Goal: Task Accomplishment & Management: Manage account settings

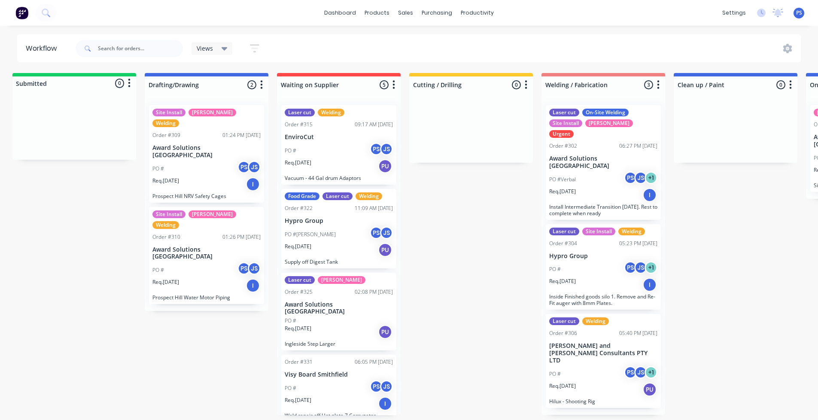
scroll to position [0, 6]
click at [330, 317] on div "PO #" at bounding box center [339, 321] width 108 height 8
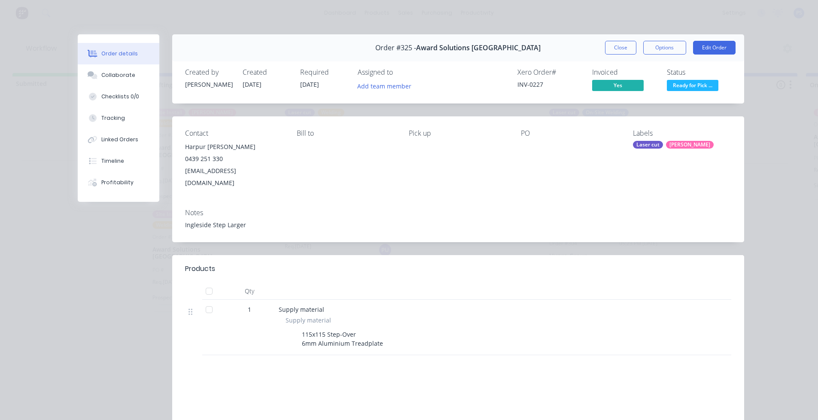
click at [696, 87] on span "Ready for Pick ..." at bounding box center [693, 85] width 52 height 11
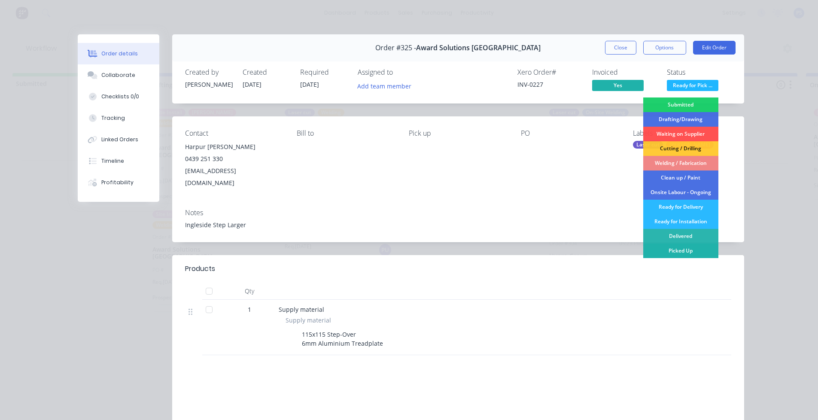
click at [685, 247] on div "Picked Up" at bounding box center [680, 251] width 75 height 15
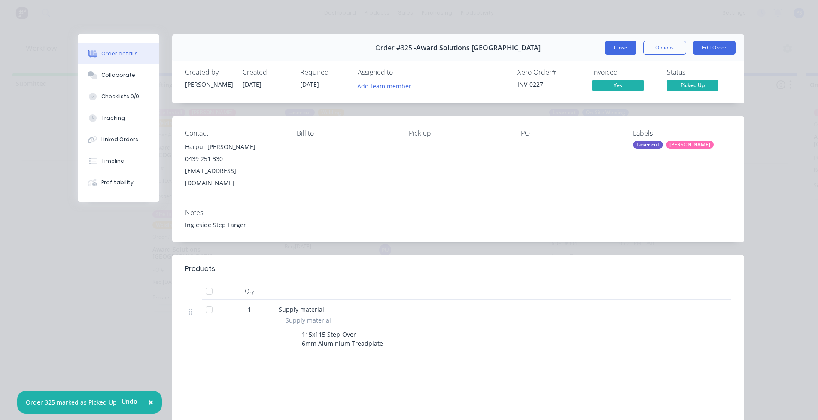
click at [616, 47] on button "Close" at bounding box center [620, 48] width 31 height 14
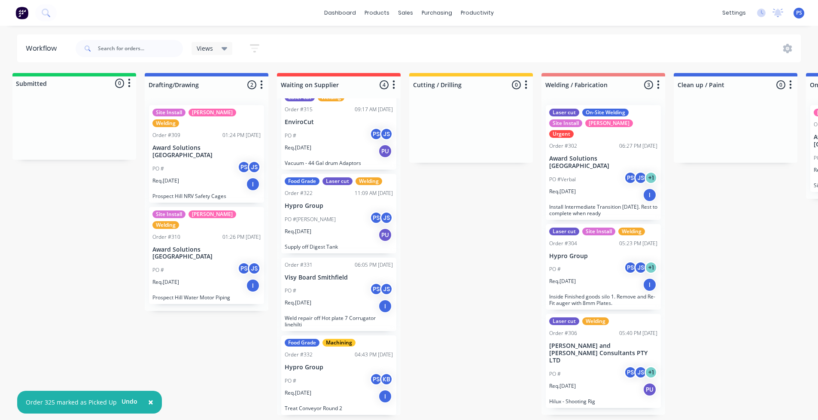
scroll to position [2, 6]
drag, startPoint x: 360, startPoint y: 385, endPoint x: 355, endPoint y: 382, distance: 5.6
click at [355, 382] on div "Laser cut Welding Order #315 09:17 AM 04/09/25 EnviroCut PO # PS JS Req. 17/10/…" at bounding box center [339, 256] width 124 height 317
click at [357, 382] on div "Laser cut Welding Order #315 09:17 AM 04/09/25 EnviroCut PO # PS JS Req. 17/10/…" at bounding box center [339, 256] width 124 height 317
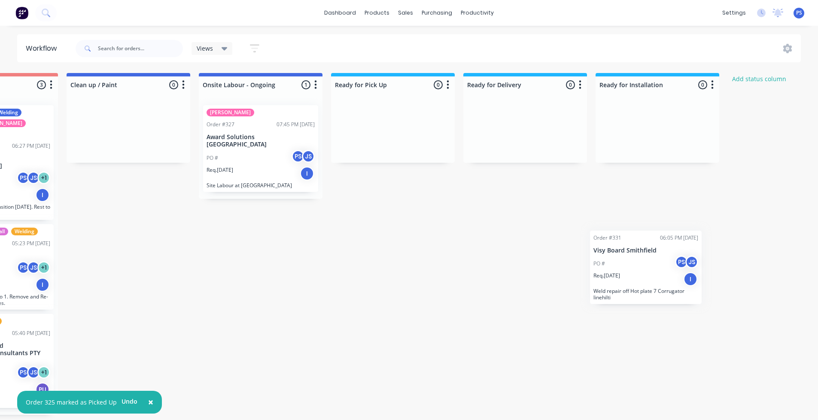
scroll to position [2, 624]
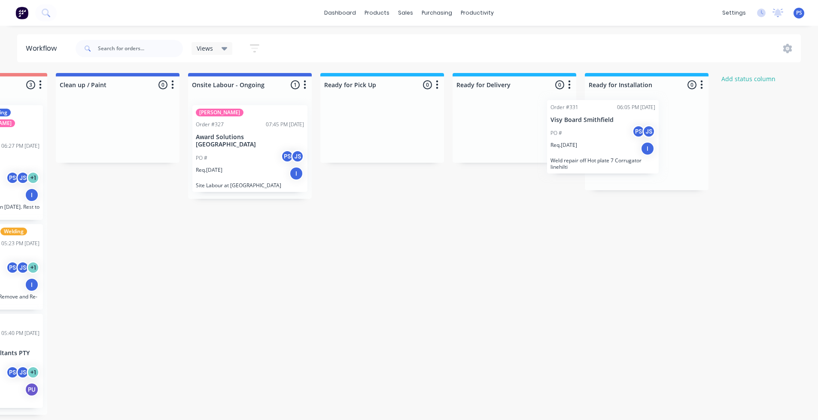
drag, startPoint x: 325, startPoint y: 307, endPoint x: 593, endPoint y: 153, distance: 308.8
click at [593, 153] on div "Submitted 0 Status colour #13CE66 hex #13CE66 Save Cancel Summaries Total order…" at bounding box center [147, 244] width 1557 height 342
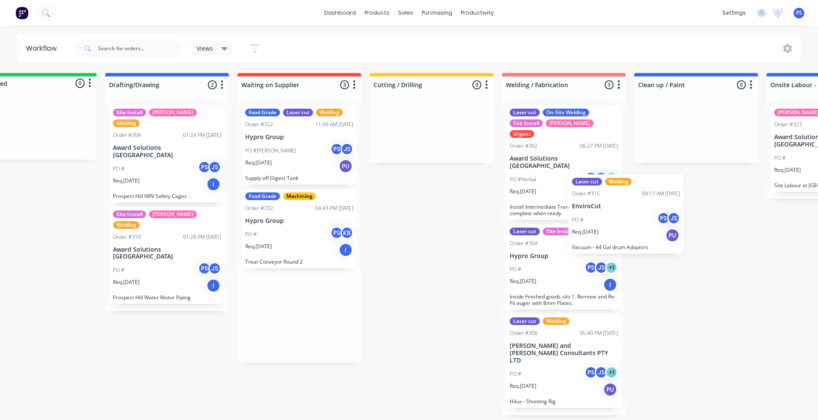
scroll to position [0, 49]
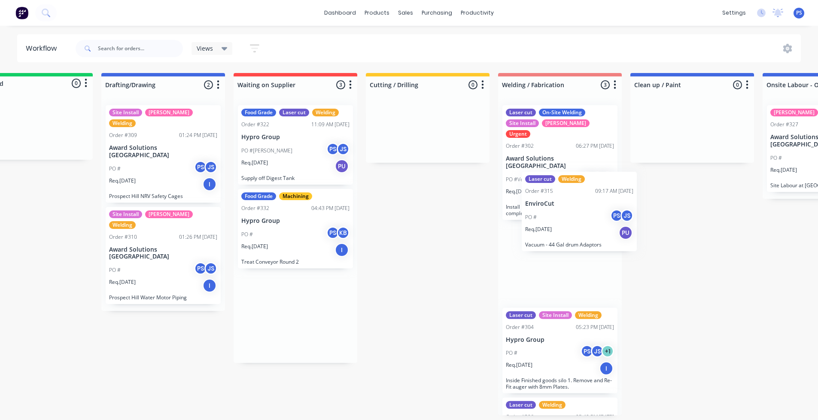
drag, startPoint x: 274, startPoint y: 169, endPoint x: 541, endPoint y: 247, distance: 278.5
click at [542, 246] on div "Submitted 0 Status colour #13CE66 hex #13CE66 Save Cancel Summaries Total order…" at bounding box center [722, 244] width 1557 height 342
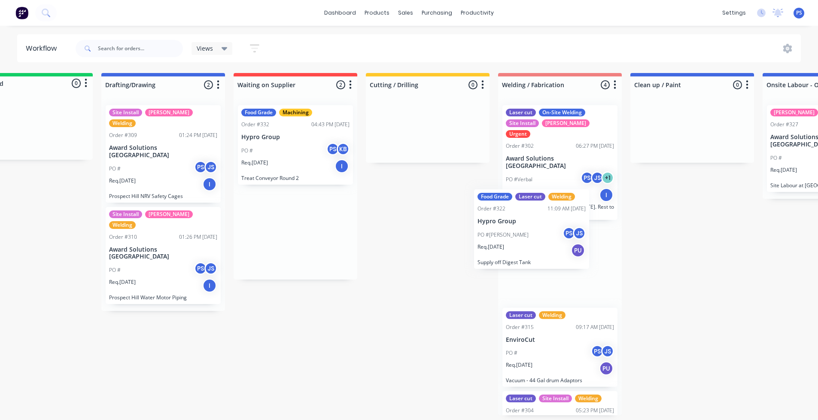
drag, startPoint x: 295, startPoint y: 152, endPoint x: 531, endPoint y: 240, distance: 252.0
click at [531, 240] on div "Submitted 0 Status colour #13CE66 hex #13CE66 Save Cancel Summaries Total order…" at bounding box center [722, 244] width 1557 height 342
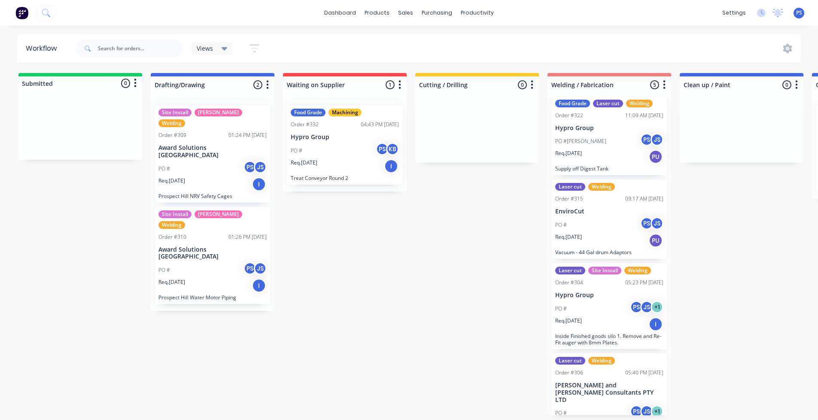
scroll to position [2, 0]
click at [303, 110] on div "Food Grade" at bounding box center [308, 113] width 35 height 8
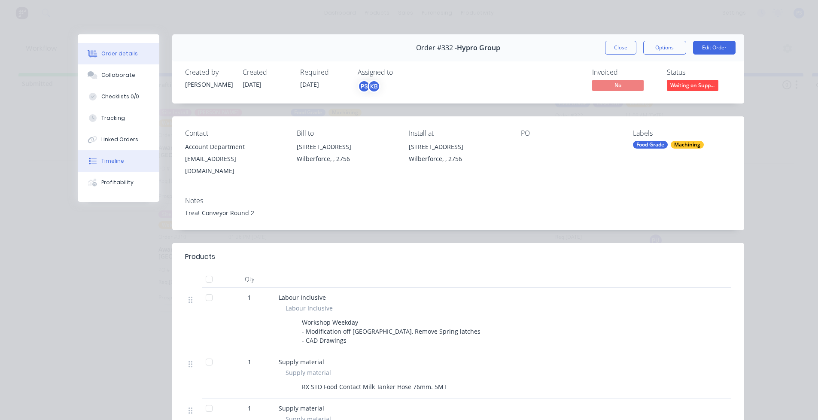
click at [99, 168] on button "Timeline" at bounding box center [119, 160] width 82 height 21
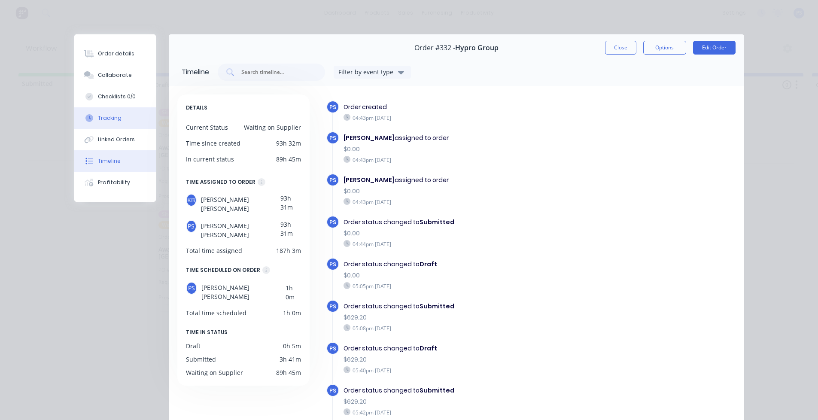
click at [117, 121] on button "Tracking" at bounding box center [115, 117] width 82 height 21
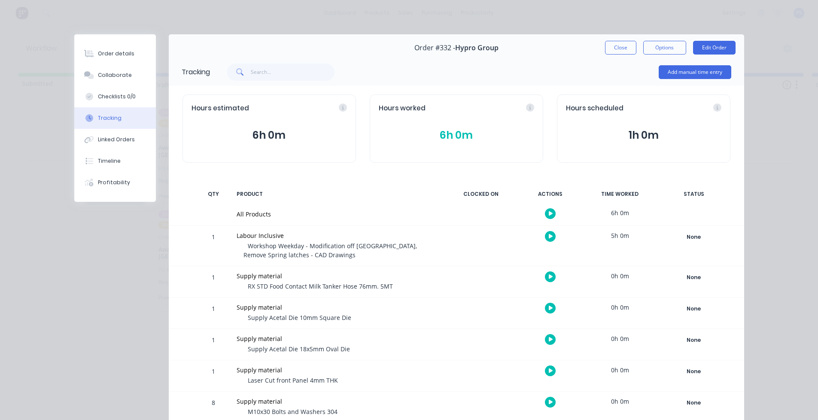
click at [240, 137] on button "6h 0m" at bounding box center [269, 135] width 155 height 16
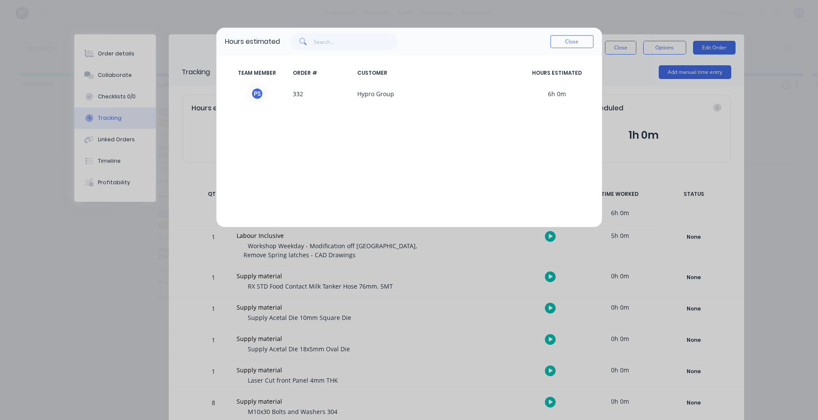
scroll to position [0, 0]
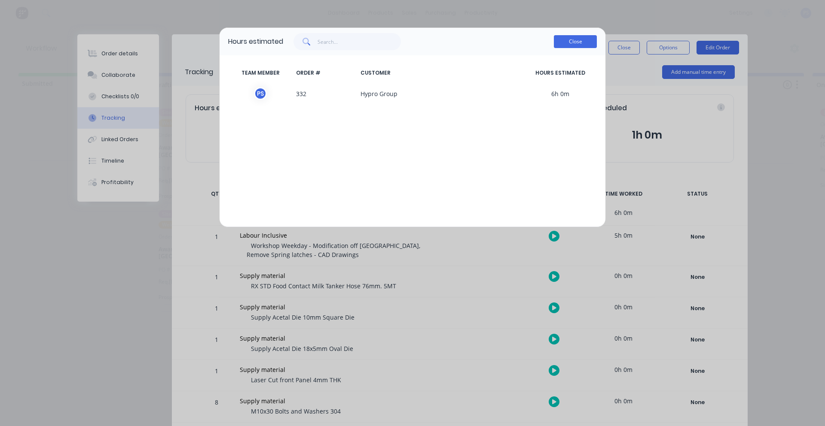
click at [563, 41] on button "Close" at bounding box center [575, 41] width 43 height 13
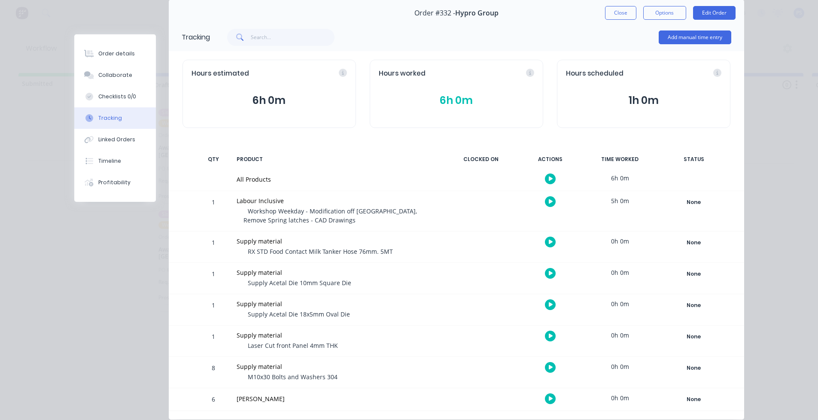
scroll to position [61, 0]
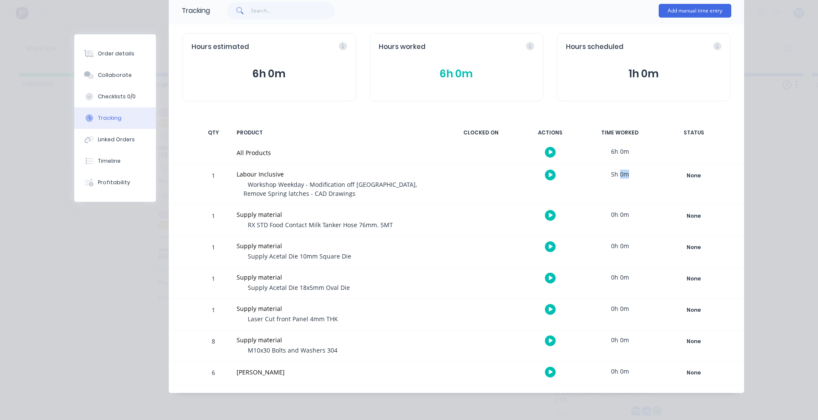
drag, startPoint x: 618, startPoint y: 174, endPoint x: 638, endPoint y: 174, distance: 20.2
click at [638, 174] on div "5h 0m" at bounding box center [620, 174] width 64 height 19
click at [630, 174] on div "5h 0m" at bounding box center [620, 174] width 64 height 19
drag, startPoint x: 630, startPoint y: 174, endPoint x: 591, endPoint y: 180, distance: 39.5
click at [591, 180] on div "5h 0m" at bounding box center [620, 174] width 64 height 19
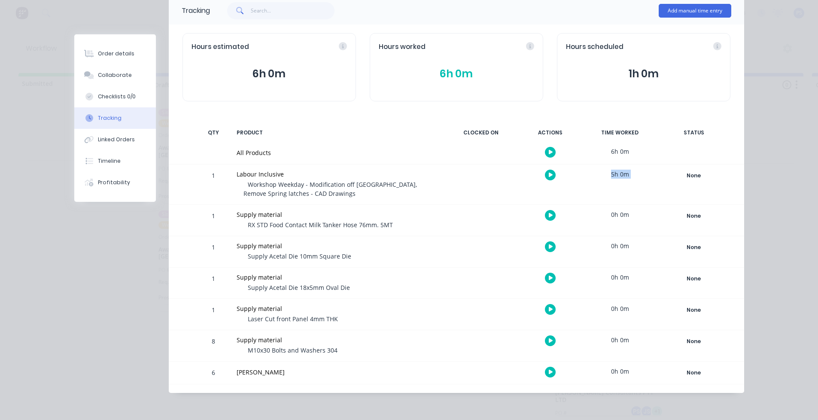
click at [591, 180] on div "5h 0m" at bounding box center [620, 174] width 64 height 19
drag, startPoint x: 594, startPoint y: 154, endPoint x: 624, endPoint y: 149, distance: 30.4
click at [624, 149] on div "6h 0m" at bounding box center [620, 151] width 64 height 19
drag, startPoint x: 244, startPoint y: 369, endPoint x: 222, endPoint y: 369, distance: 21.9
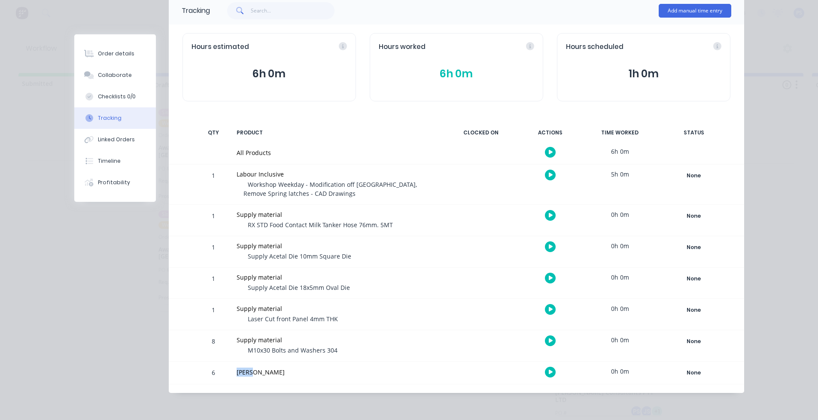
click at [217, 370] on div "6 Peter Smith 0h 0m None Create status None edit Clean up / Paint Complete Cutt…" at bounding box center [457, 373] width 576 height 22
click at [222, 369] on div "6" at bounding box center [214, 373] width 26 height 21
drag, startPoint x: 592, startPoint y: 177, endPoint x: 646, endPoint y: 177, distance: 54.1
click at [646, 177] on div "5h 0m" at bounding box center [620, 174] width 64 height 19
click at [646, 174] on div "5h 0m" at bounding box center [620, 174] width 64 height 19
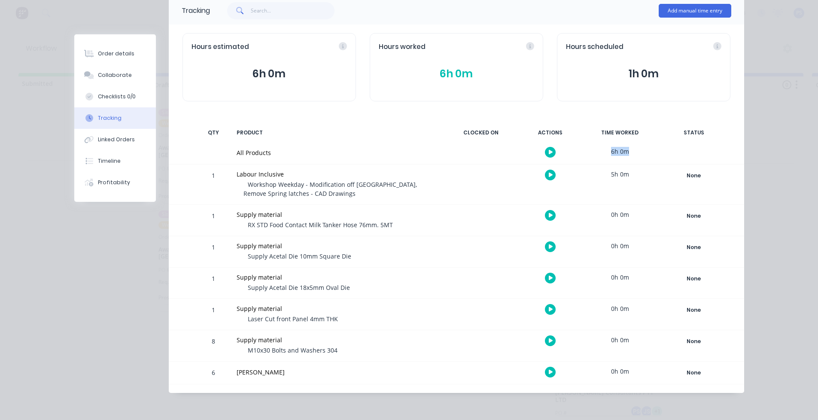
drag, startPoint x: 636, startPoint y: 146, endPoint x: 575, endPoint y: 156, distance: 62.3
click at [575, 156] on div "All Products 6h 0m" at bounding box center [457, 153] width 576 height 22
click at [609, 182] on div "5h 0m" at bounding box center [620, 174] width 64 height 19
click at [670, 24] on div "Tracking Add manual time entry" at bounding box center [457, 11] width 576 height 28
click at [671, 19] on div "Add manual time entry" at bounding box center [695, 11] width 73 height 26
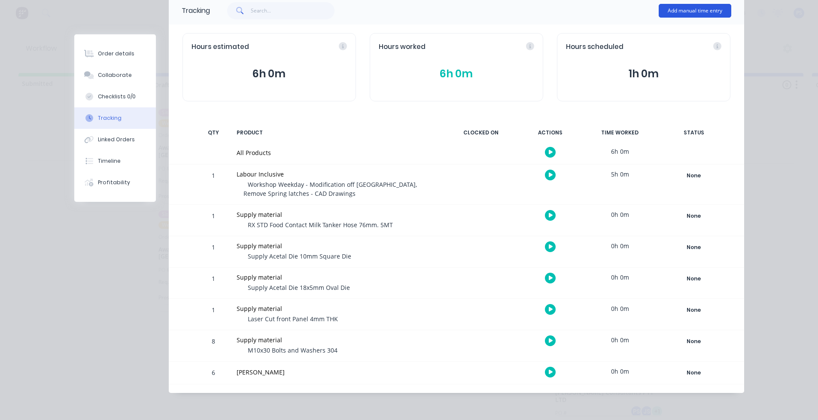
click at [671, 15] on button "Add manual time entry" at bounding box center [695, 11] width 73 height 14
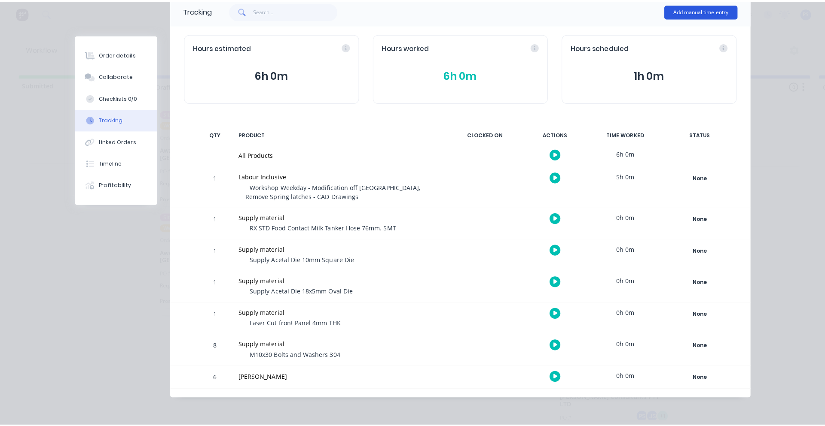
scroll to position [55, 0]
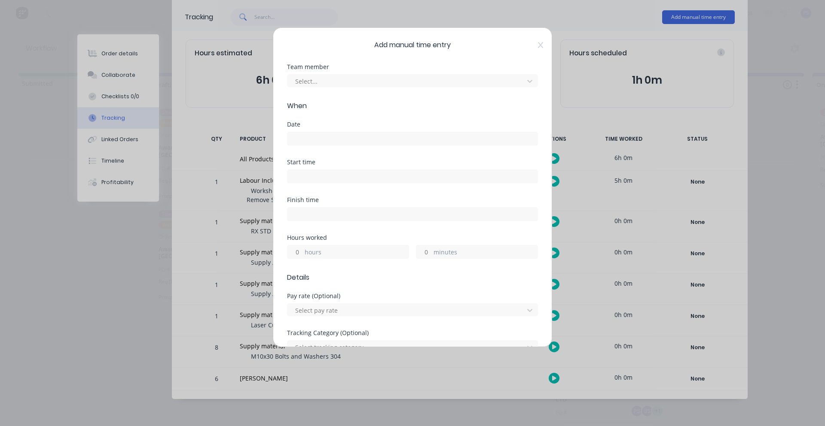
click at [379, 91] on div "Team member Select..." at bounding box center [412, 82] width 251 height 37
click at [379, 82] on div at bounding box center [406, 81] width 225 height 11
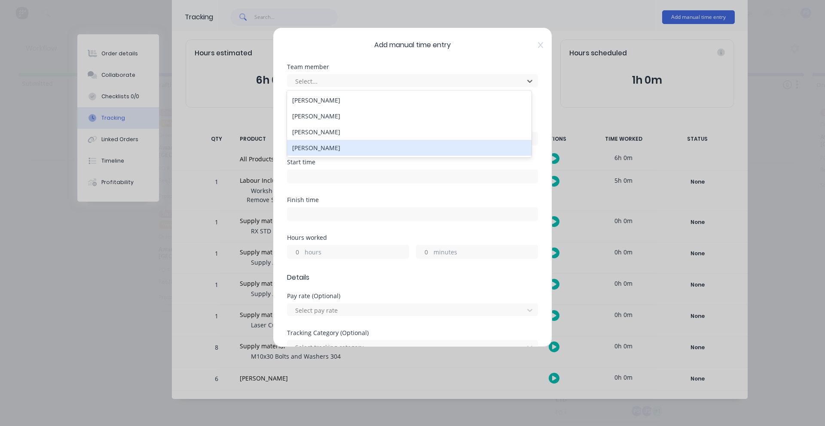
click at [362, 147] on div "[PERSON_NAME]" at bounding box center [409, 148] width 244 height 16
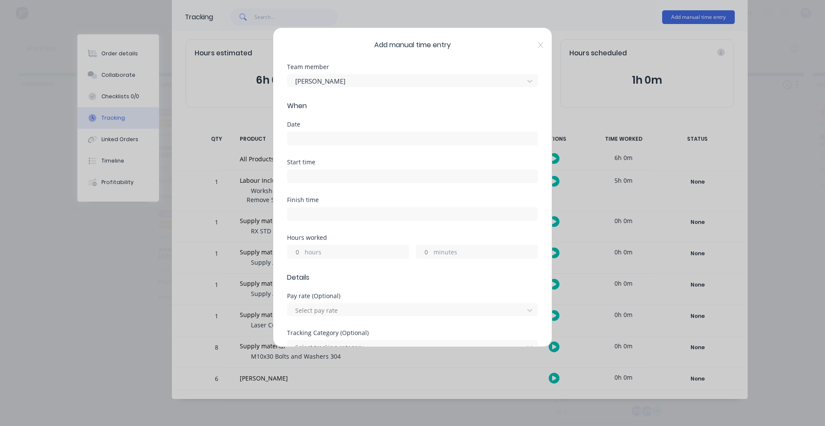
click at [339, 127] on div "Date" at bounding box center [412, 125] width 251 height 6
click at [335, 139] on input at bounding box center [412, 138] width 250 height 13
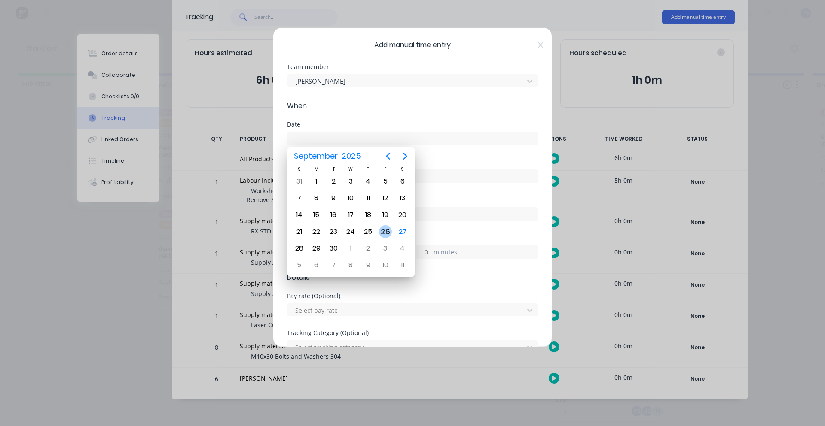
click at [388, 234] on div "26" at bounding box center [385, 231] width 13 height 13
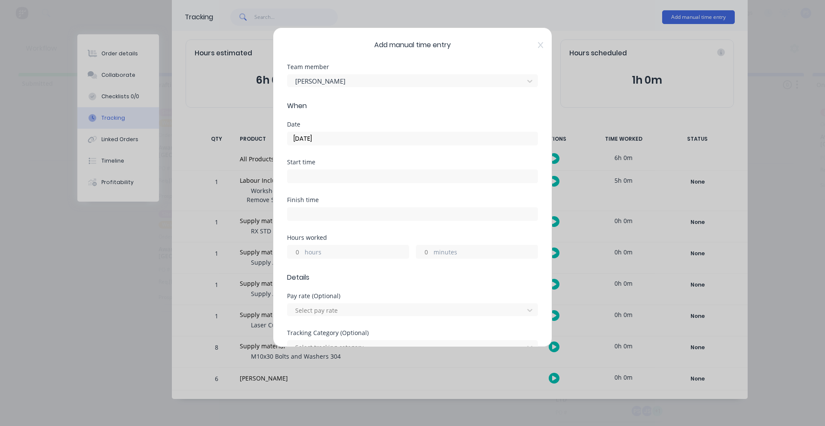
click at [341, 129] on div "Date 26/09/2025" at bounding box center [412, 134] width 251 height 24
click at [356, 140] on input "26/09/2025" at bounding box center [412, 138] width 250 height 13
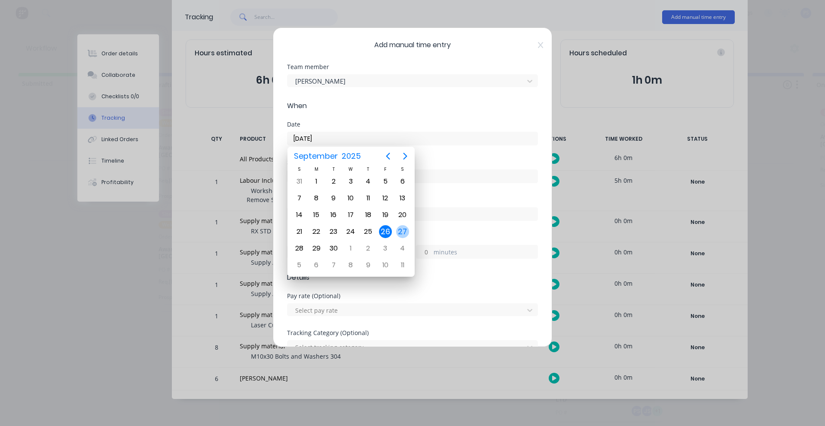
click at [399, 233] on div "27" at bounding box center [402, 231] width 13 height 13
type input "27/09/2025"
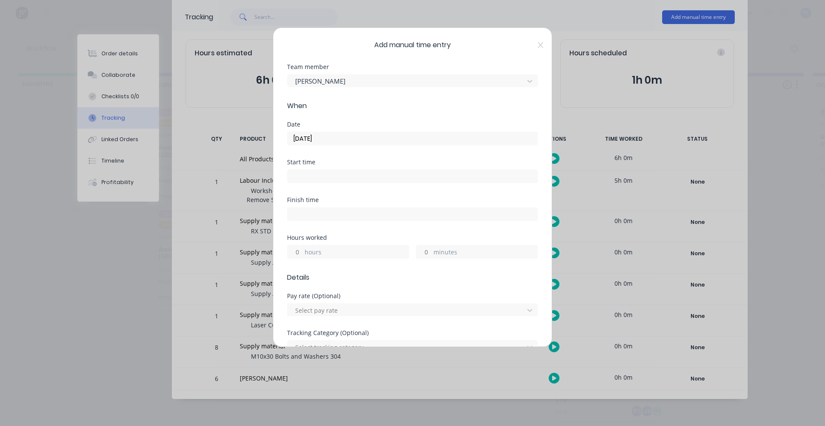
click at [373, 178] on input at bounding box center [412, 176] width 250 height 13
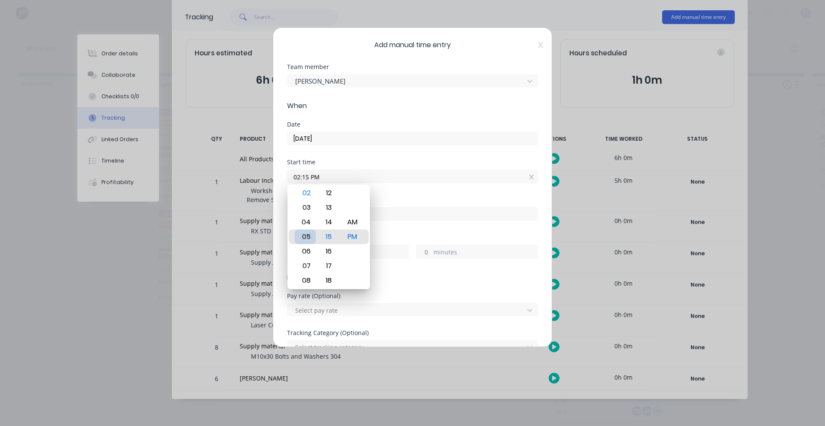
type input "05:15 PM"
click at [538, 177] on div "Add manual time entry Team member Peter Smith When Date 27/09/2025 Start time 0…" at bounding box center [412, 187] width 279 height 320
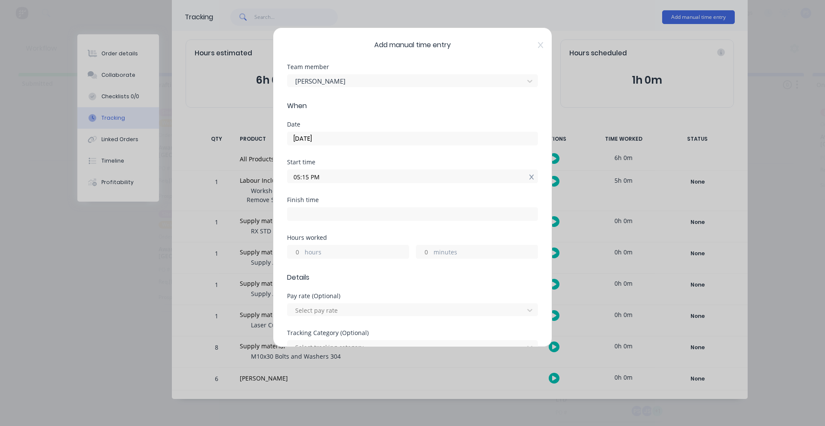
click at [529, 179] on icon at bounding box center [531, 177] width 5 height 6
drag, startPoint x: 297, startPoint y: 265, endPoint x: 296, endPoint y: 261, distance: 4.8
click at [297, 265] on div "Hours worked hours minutes" at bounding box center [412, 260] width 251 height 38
click at [296, 259] on input "hours" at bounding box center [294, 258] width 15 height 13
type input "1"
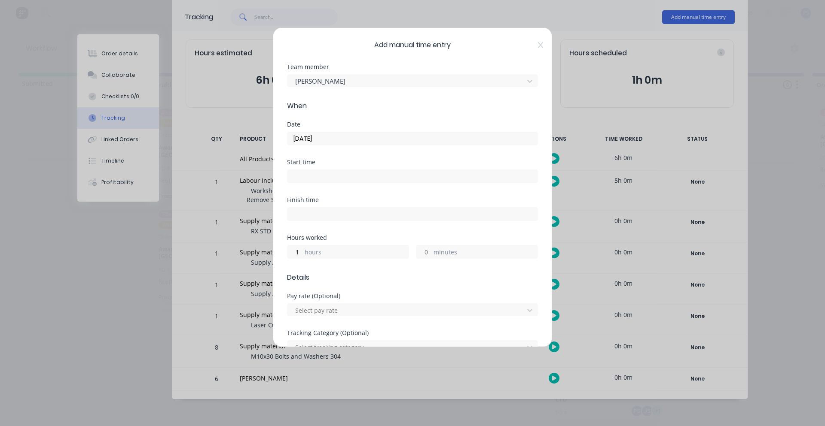
click at [417, 292] on form "Team member Peter Smith When Date 27/09/2025 Start time Finish time Hours worke…" at bounding box center [412, 348] width 251 height 569
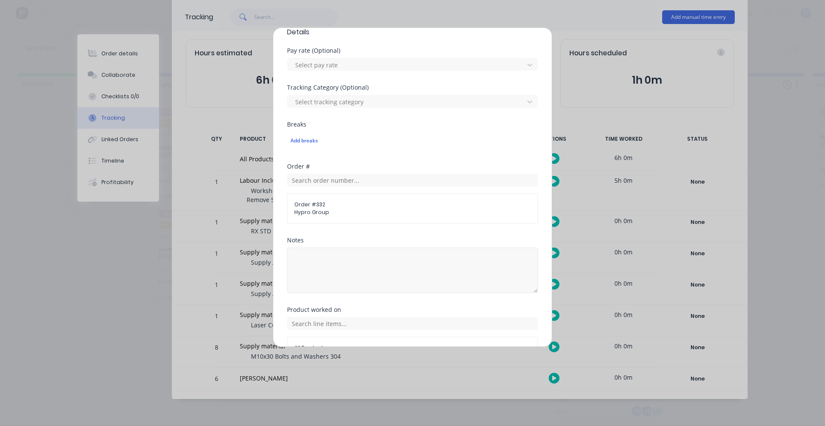
scroll to position [298, 0]
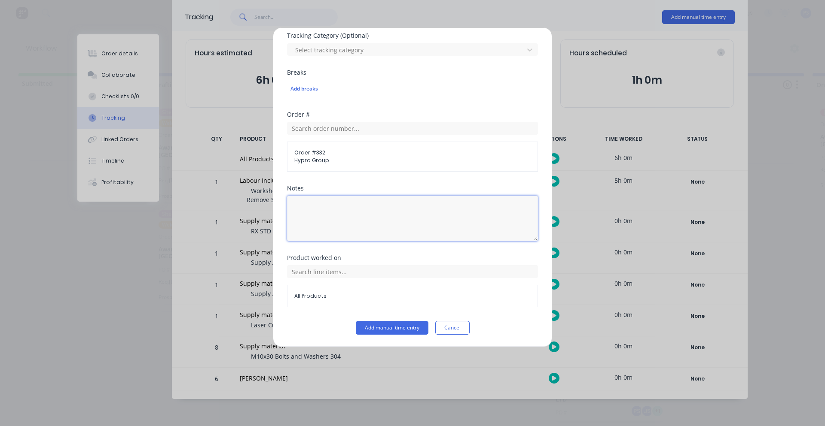
click at [340, 201] on textarea at bounding box center [412, 219] width 251 height 46
type textarea "Polish off front clamping plate"
click at [386, 324] on button "Add manual time entry" at bounding box center [392, 328] width 73 height 14
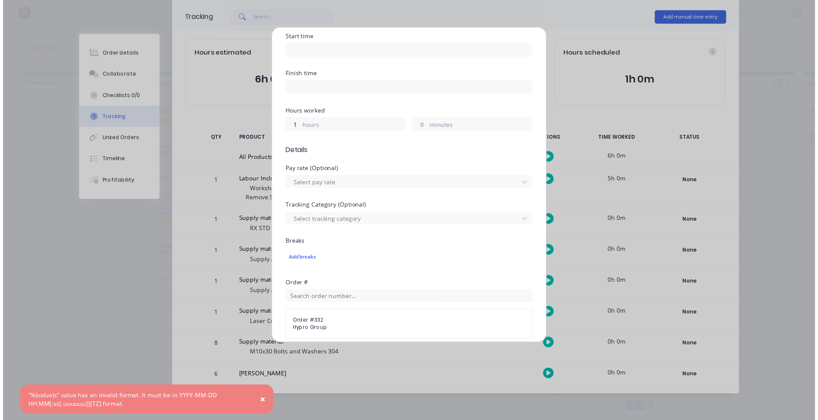
scroll to position [0, 0]
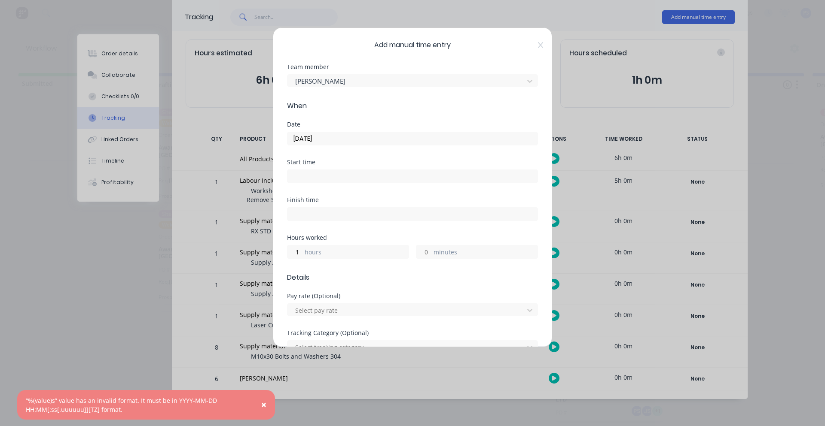
click at [538, 45] on div "Add manual time entry Team member Peter Smith When Date 27/09/2025 Start time F…" at bounding box center [412, 187] width 279 height 320
click at [538, 45] on icon at bounding box center [540, 45] width 5 height 7
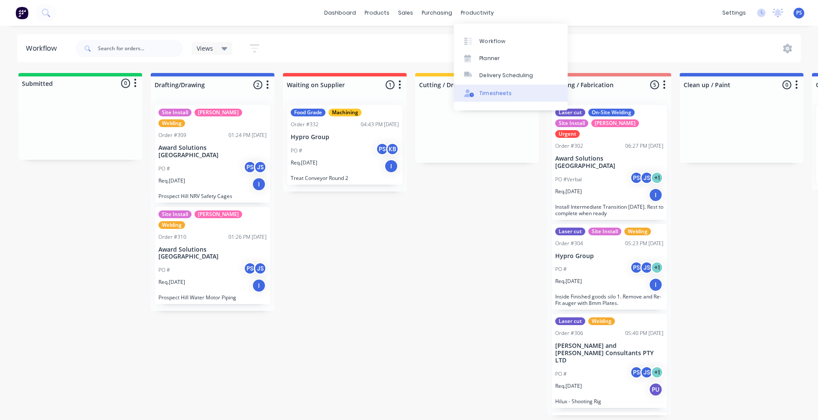
click at [489, 89] on div "Timesheets" at bounding box center [496, 93] width 32 height 8
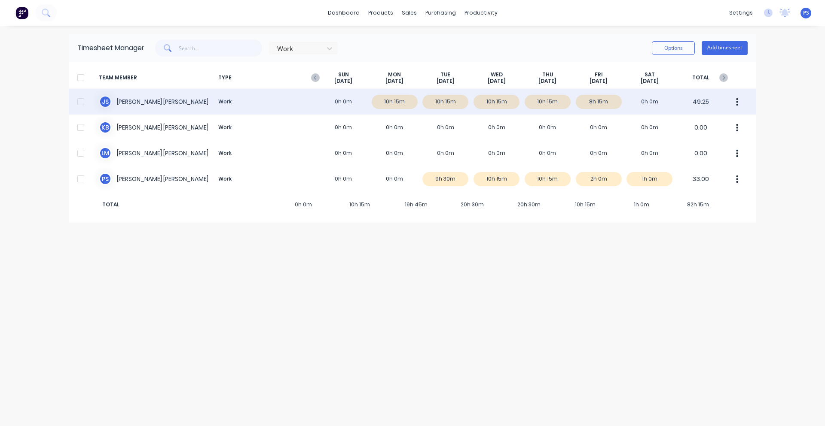
click at [640, 97] on div "J S [PERSON_NAME] Work 0h 0m 10h 15m 10h 15m 10h 15m 10h 15m 8h 15m 0h 0m 49.25" at bounding box center [412, 102] width 687 height 26
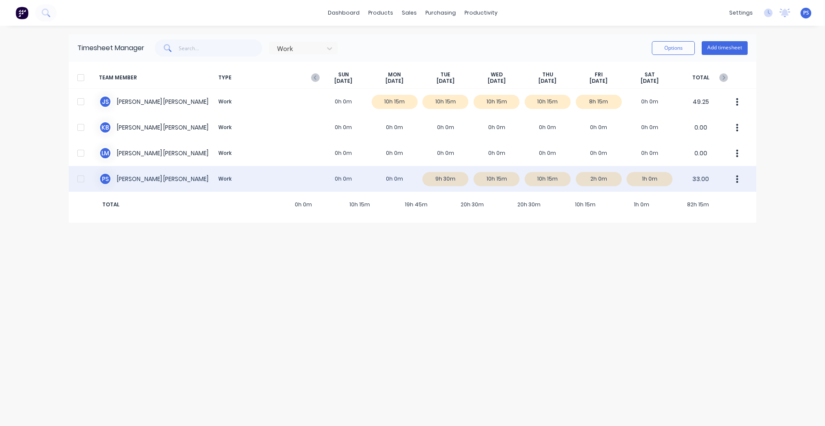
click at [609, 182] on div "P S [PERSON_NAME] Work 0h 0m 0h 0m 9h 30m 10h 15m 10h 15m 2h 0m 1h 0m 33.00" at bounding box center [412, 179] width 687 height 26
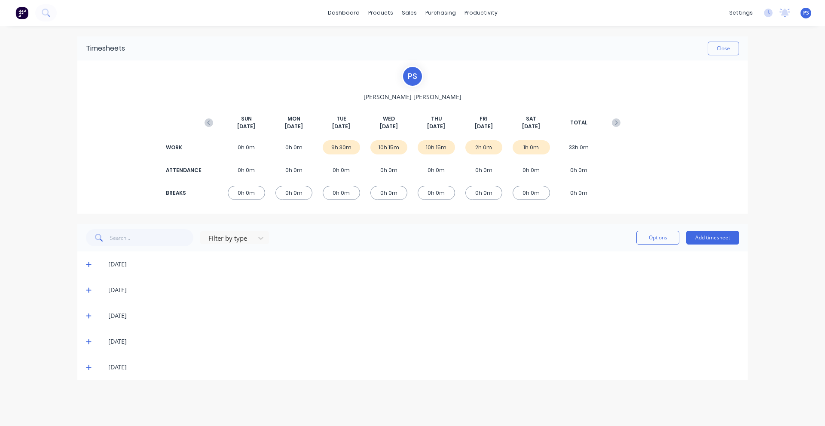
click at [528, 144] on div "1h 0m" at bounding box center [530, 147] width 37 height 14
drag, startPoint x: 85, startPoint y: 357, endPoint x: 88, endPoint y: 367, distance: 10.2
click at [88, 367] on div "[DATE]" at bounding box center [412, 368] width 670 height 26
click at [88, 367] on icon at bounding box center [89, 368] width 6 height 6
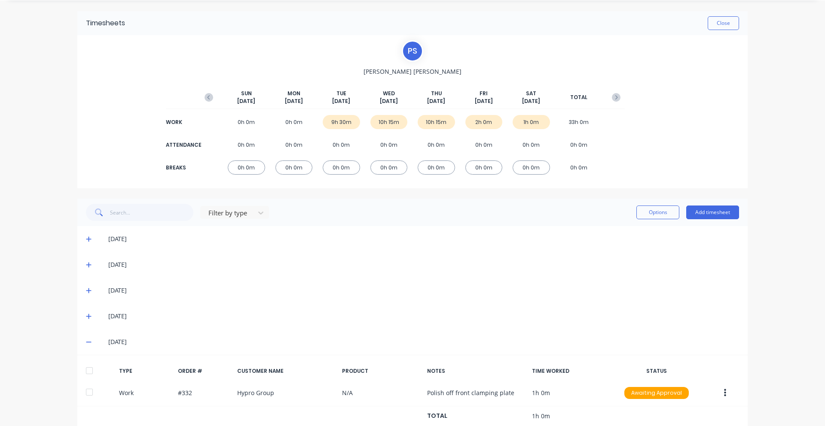
scroll to position [50, 0]
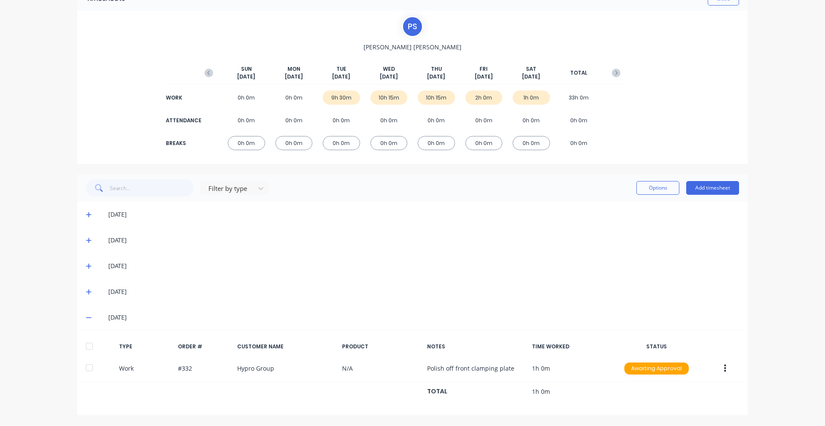
click at [150, 323] on div "[DATE]" at bounding box center [412, 318] width 670 height 26
drag, startPoint x: 121, startPoint y: 306, endPoint x: 98, endPoint y: 316, distance: 24.8
click at [117, 306] on div "[DATE]" at bounding box center [412, 318] width 670 height 26
click at [98, 316] on div "[DATE]" at bounding box center [416, 317] width 644 height 9
drag, startPoint x: 85, startPoint y: 315, endPoint x: 85, endPoint y: 310, distance: 5.6
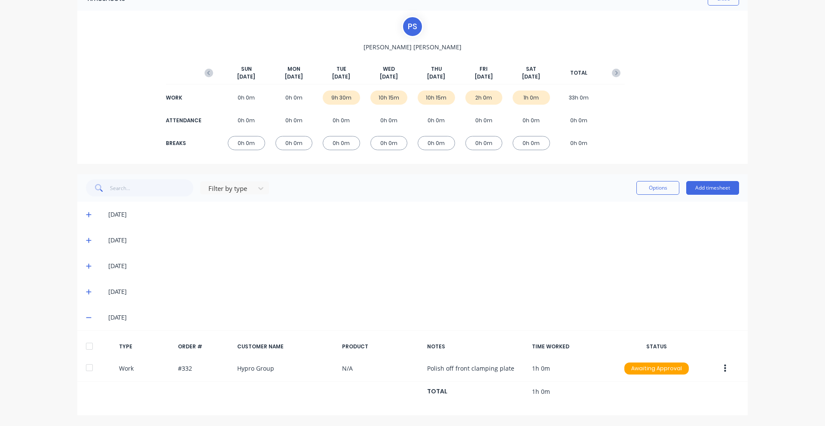
click at [86, 315] on icon at bounding box center [89, 318] width 6 height 6
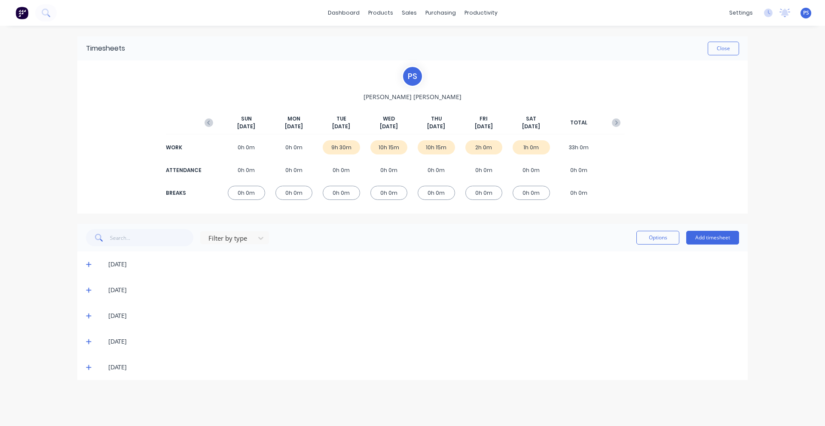
click at [89, 338] on span at bounding box center [90, 342] width 9 height 9
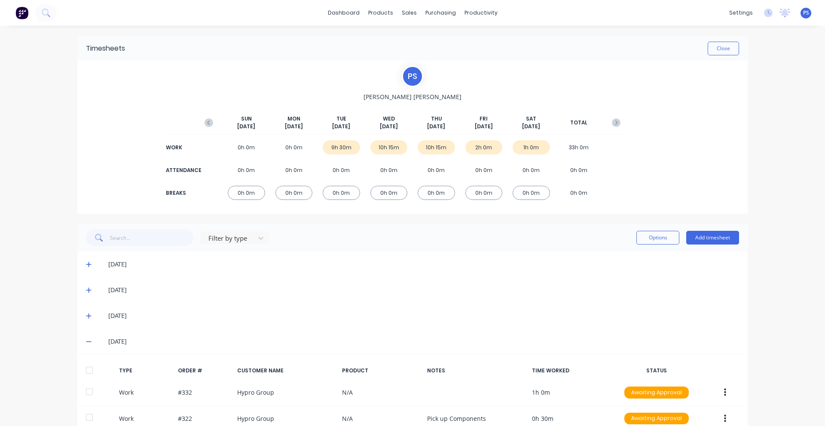
scroll to position [86, 0]
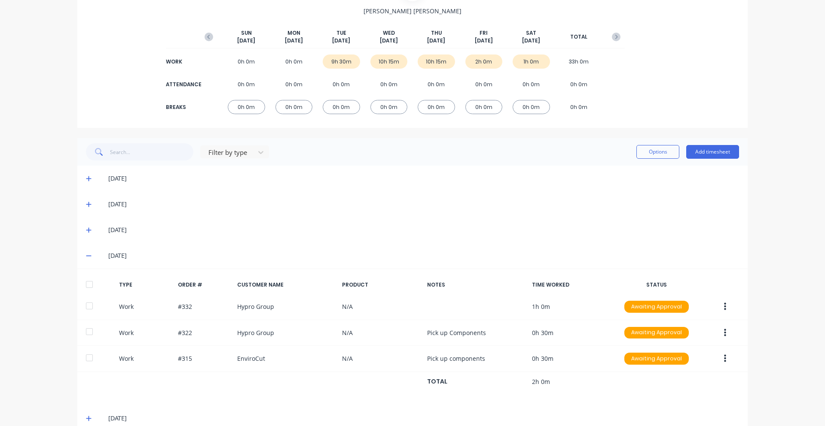
click at [87, 262] on div "[DATE]" at bounding box center [412, 256] width 670 height 26
click at [88, 256] on span at bounding box center [90, 256] width 9 height 9
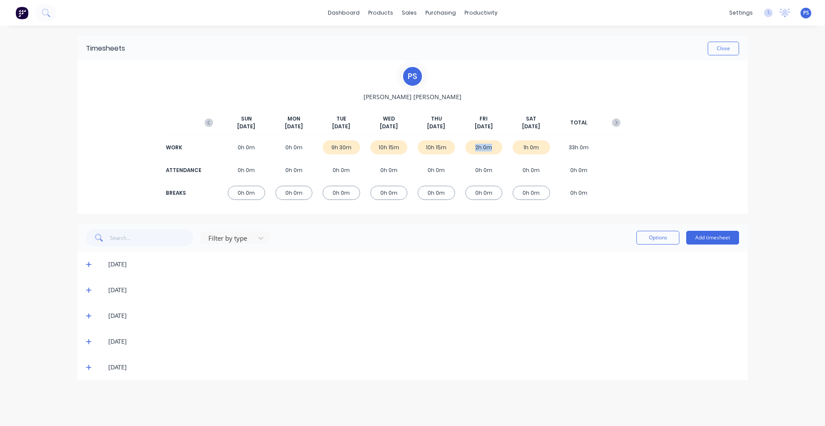
drag, startPoint x: 490, startPoint y: 148, endPoint x: 470, endPoint y: 151, distance: 20.4
click at [470, 151] on div "2h 0m" at bounding box center [483, 147] width 37 height 14
drag, startPoint x: 431, startPoint y: 149, endPoint x: 445, endPoint y: 148, distance: 14.3
click at [433, 149] on div "10h 15m" at bounding box center [435, 147] width 37 height 14
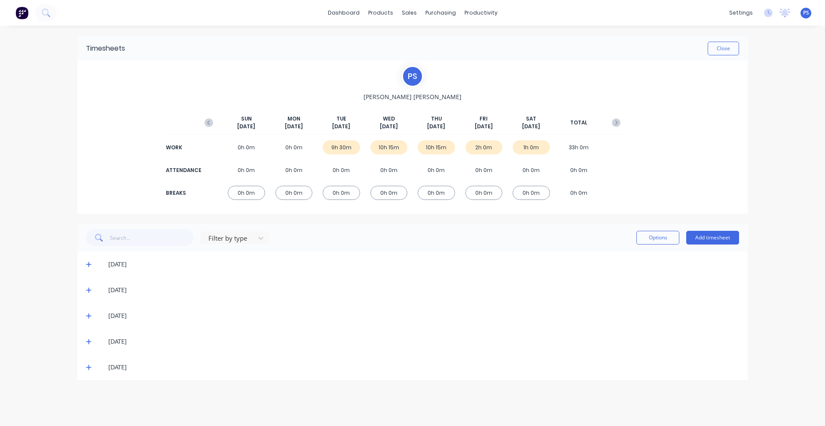
click at [445, 148] on div "10h 15m" at bounding box center [435, 147] width 37 height 14
drag, startPoint x: 489, startPoint y: 150, endPoint x: 458, endPoint y: 149, distance: 30.9
click at [458, 149] on div "WORK 0h 0m 0h 0m 9h 30m 10h 15m 10h 15m 2h 0m 1h 0m 33h 0m" at bounding box center [412, 147] width 424 height 19
click at [420, 152] on div "10h 15m" at bounding box center [435, 147] width 37 height 14
click at [347, 142] on div "WORK 0h 0m 0h 0m 9h 30m 10h 15m 10h 15m 2h 0m 1h 0m 33h 0m" at bounding box center [412, 147] width 424 height 19
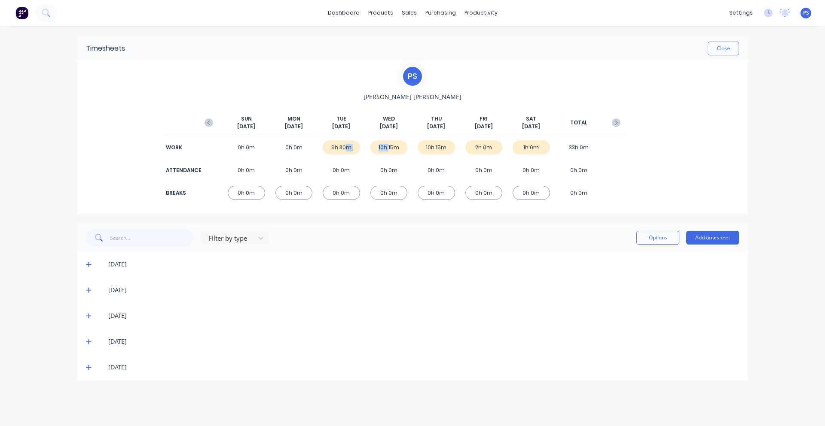
click at [347, 142] on div "9h 30m" at bounding box center [341, 147] width 37 height 14
click at [337, 143] on div "9h 30m" at bounding box center [341, 147] width 37 height 14
drag, startPoint x: 298, startPoint y: 144, endPoint x: 288, endPoint y: 145, distance: 9.5
click at [289, 145] on div "0h 0m" at bounding box center [293, 147] width 37 height 14
click at [287, 146] on div "0h 0m" at bounding box center [293, 147] width 37 height 14
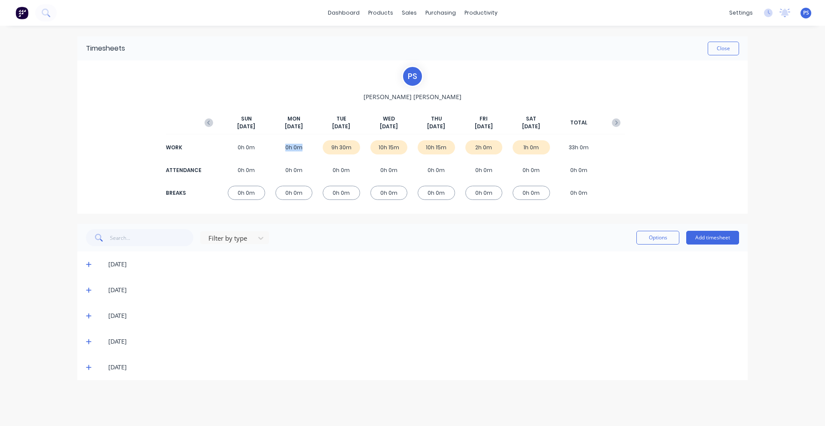
drag, startPoint x: 284, startPoint y: 146, endPoint x: 300, endPoint y: 143, distance: 16.5
click at [300, 143] on div "0h 0m" at bounding box center [293, 147] width 37 height 14
drag, startPoint x: 301, startPoint y: 146, endPoint x: 289, endPoint y: 118, distance: 30.8
click at [289, 118] on div "[DATE] [DATE] [DATE] [DATE] [DATE] [DATE] [DATE] TOTAL WORK 0h 0m 0h 0m 9h 30m …" at bounding box center [412, 154] width 424 height 107
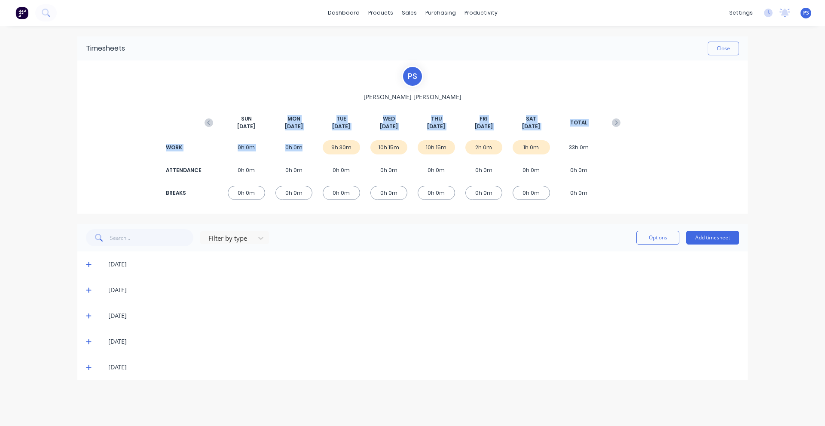
click at [289, 118] on span "MON" at bounding box center [293, 119] width 13 height 8
drag, startPoint x: 289, startPoint y: 118, endPoint x: 298, endPoint y: 145, distance: 29.1
click at [298, 145] on div "[DATE] [DATE] [DATE] [DATE] [DATE] [DATE] [DATE] TOTAL WORK 0h 0m 0h 0m 9h 30m …" at bounding box center [412, 154] width 424 height 107
click at [298, 145] on div "0h 0m" at bounding box center [293, 147] width 37 height 14
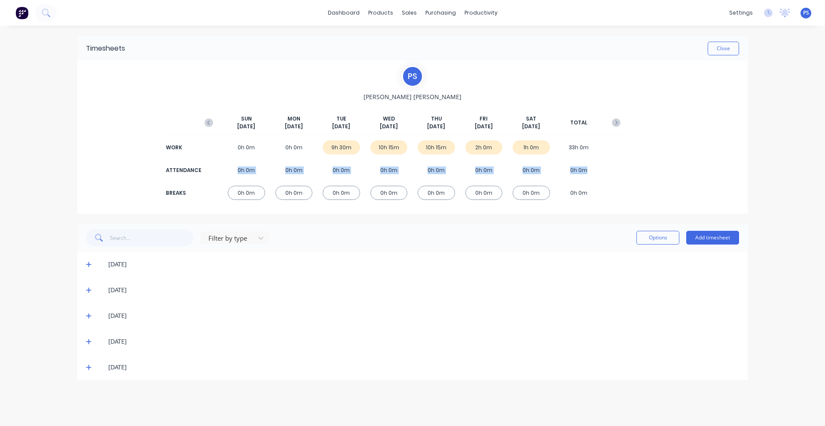
drag, startPoint x: 234, startPoint y: 176, endPoint x: 592, endPoint y: 177, distance: 357.8
click at [592, 177] on div "ATTENDANCE 0h 0m 0h 0m 0h 0m 0h 0m 0h 0m 0h 0m 0h 0m 0h 0m" at bounding box center [412, 170] width 424 height 19
click at [592, 177] on div "0h 0m" at bounding box center [578, 170] width 37 height 14
click at [720, 50] on button "Close" at bounding box center [722, 49] width 31 height 14
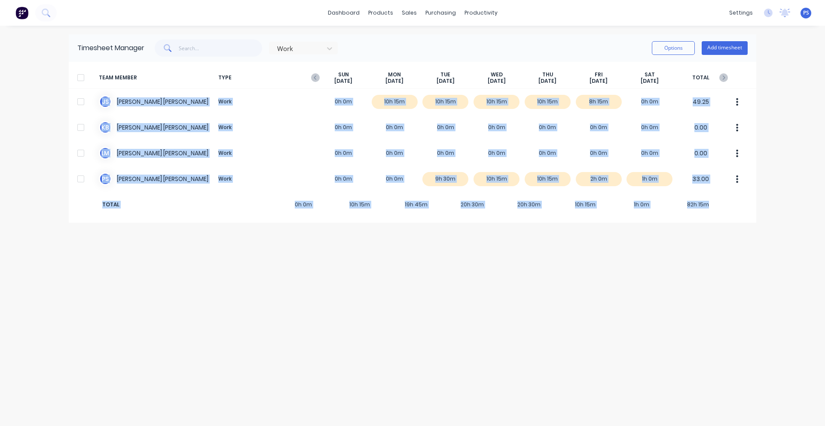
drag, startPoint x: 692, startPoint y: 98, endPoint x: 768, endPoint y: 205, distance: 131.0
click at [768, 205] on div "dashboard products sales purchasing productivity dashboard products Product Cat…" at bounding box center [412, 213] width 825 height 426
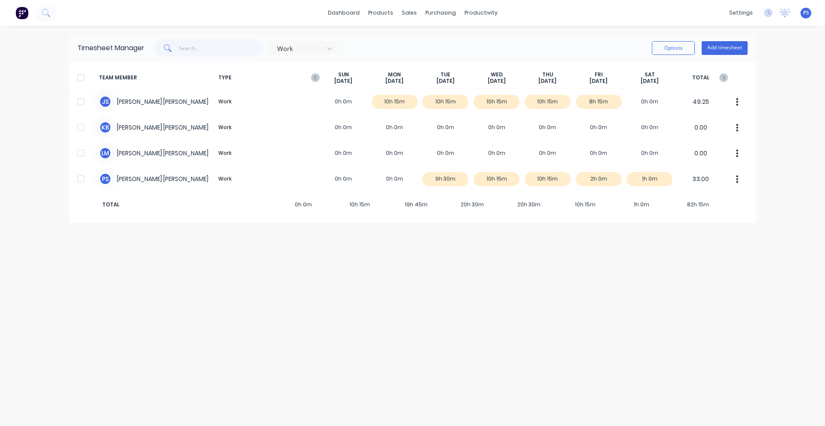
click at [720, 73] on span "TOTAL" at bounding box center [700, 77] width 51 height 13
click at [720, 75] on icon "button" at bounding box center [723, 77] width 9 height 9
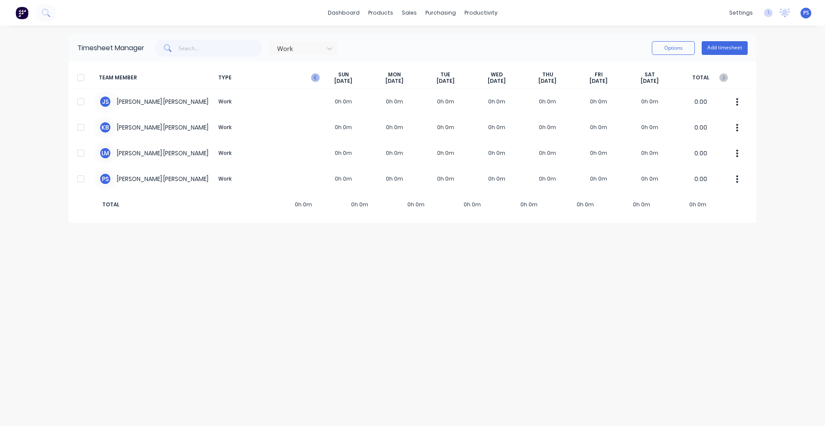
click at [318, 78] on icon "button" at bounding box center [315, 77] width 9 height 9
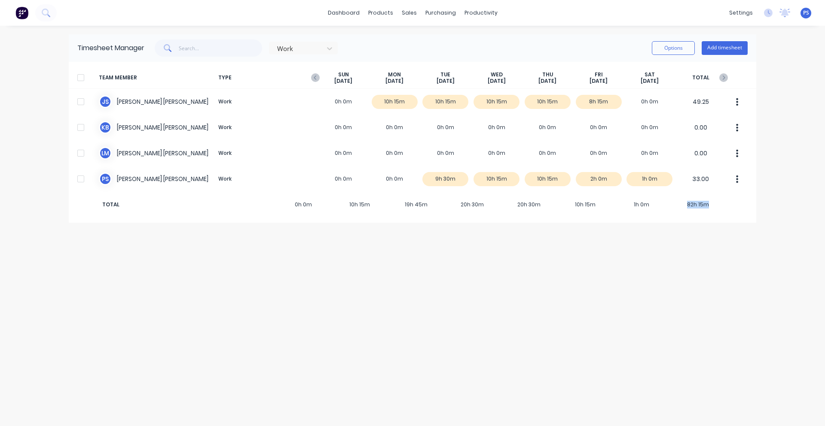
drag, startPoint x: 682, startPoint y: 206, endPoint x: 727, endPoint y: 206, distance: 44.7
click at [727, 206] on div "TOTAL 0h 0m 10h 15m 19h 45m 20h 30m 20h 30m 10h 15m 1h 0m 82h 15m" at bounding box center [412, 205] width 687 height 26
click at [340, 14] on link "dashboard" at bounding box center [343, 12] width 40 height 13
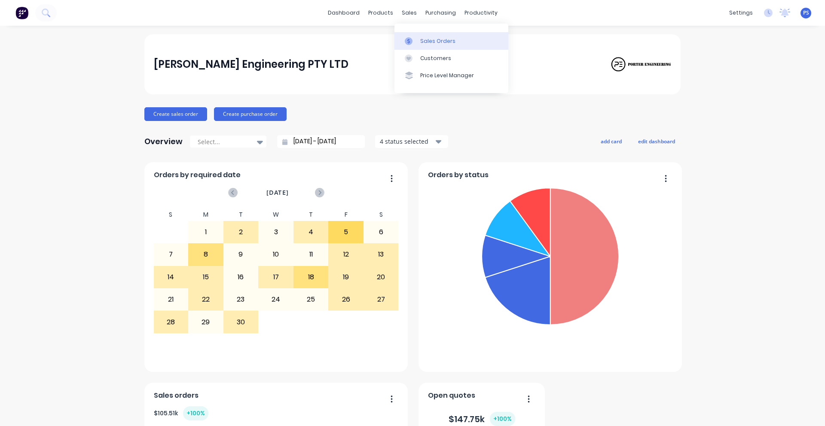
click at [416, 40] on div at bounding box center [411, 41] width 13 height 8
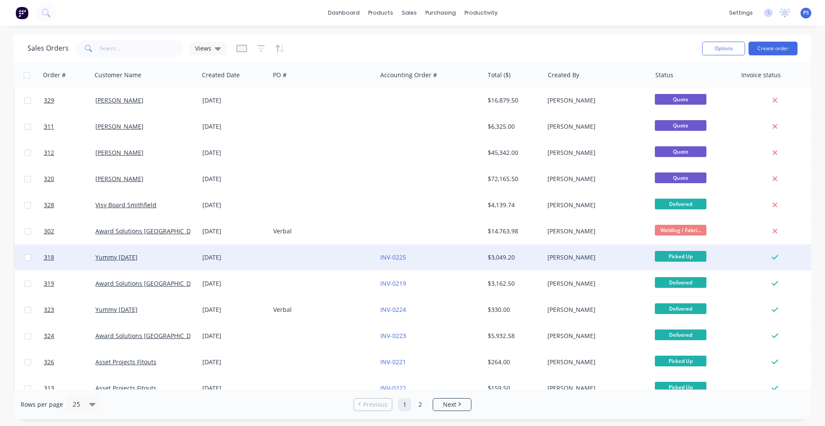
scroll to position [357, 0]
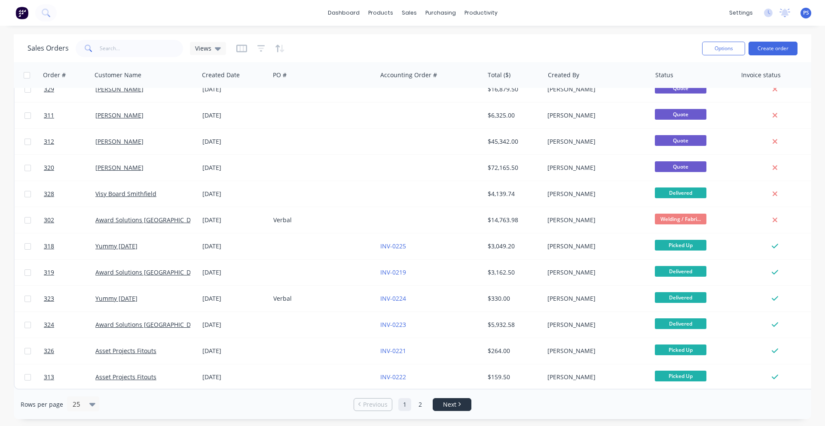
click at [443, 408] on span "Next" at bounding box center [449, 405] width 13 height 9
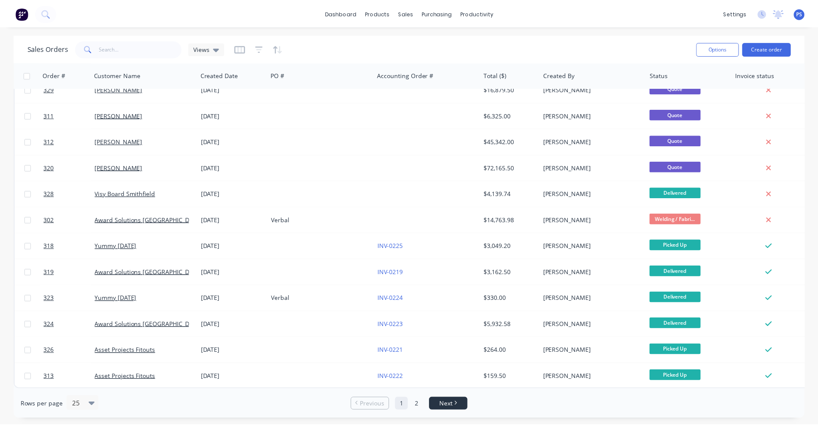
scroll to position [0, 0]
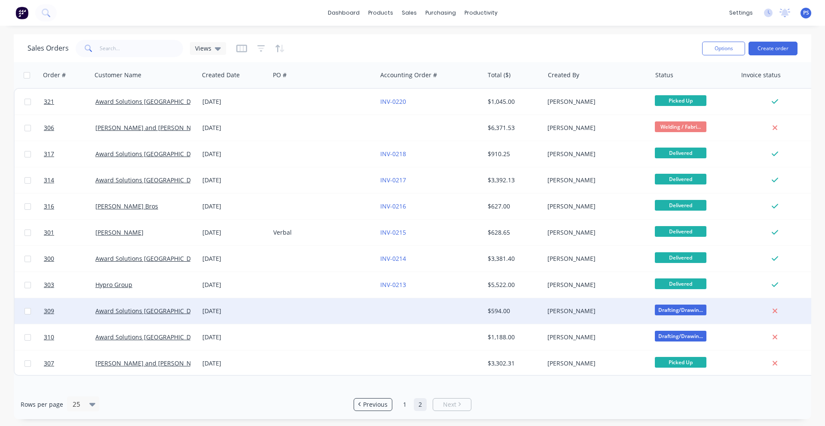
click at [312, 308] on div at bounding box center [323, 312] width 107 height 26
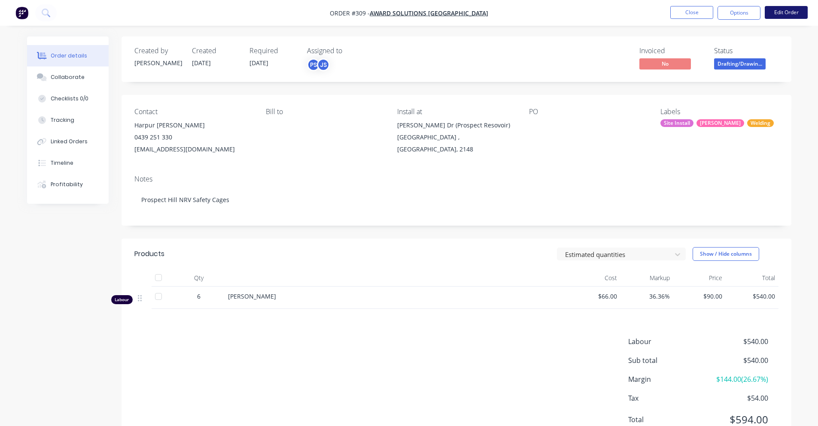
click at [777, 18] on button "Edit Order" at bounding box center [786, 12] width 43 height 13
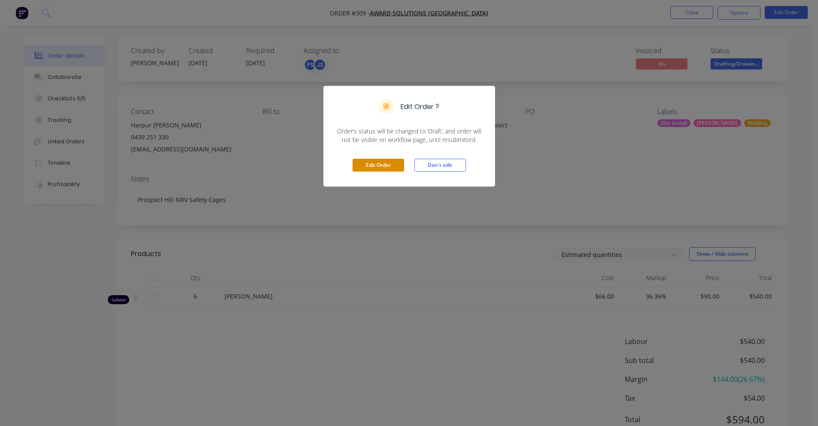
click at [385, 166] on button "Edit Order" at bounding box center [379, 165] width 52 height 13
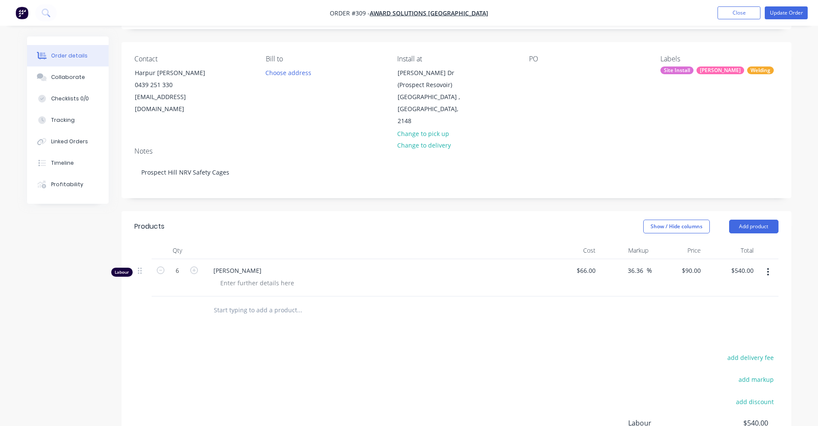
scroll to position [158, 0]
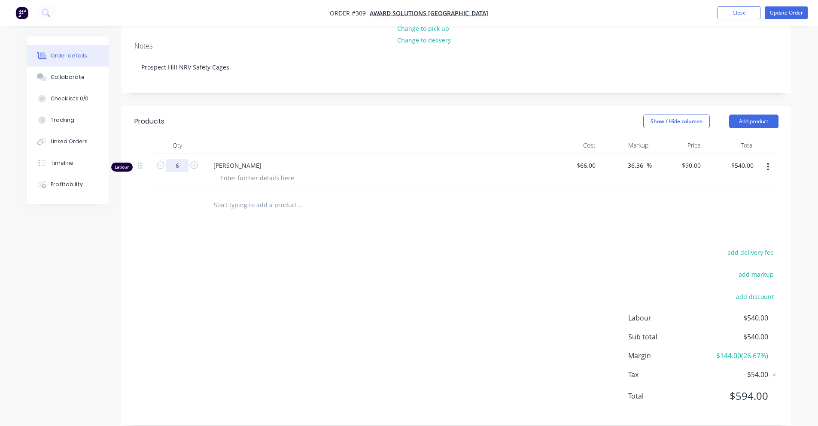
click at [172, 159] on input "6" at bounding box center [177, 165] width 22 height 13
click at [226, 213] on div "Products Show / Hide columns Add product Qty Cost Markup Price Total Labour 6 […" at bounding box center [457, 266] width 670 height 320
click at [237, 197] on input "text" at bounding box center [299, 205] width 172 height 17
click at [772, 161] on button "button" at bounding box center [768, 166] width 20 height 15
click at [746, 235] on div "Delete" at bounding box center [738, 241] width 66 height 12
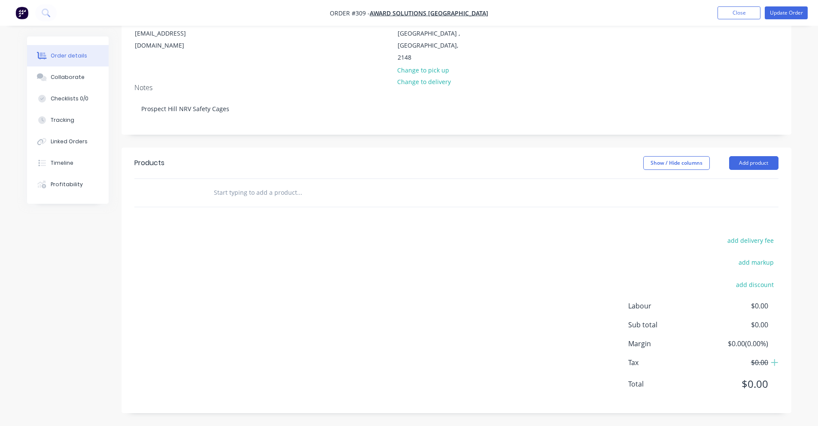
scroll to position [105, 0]
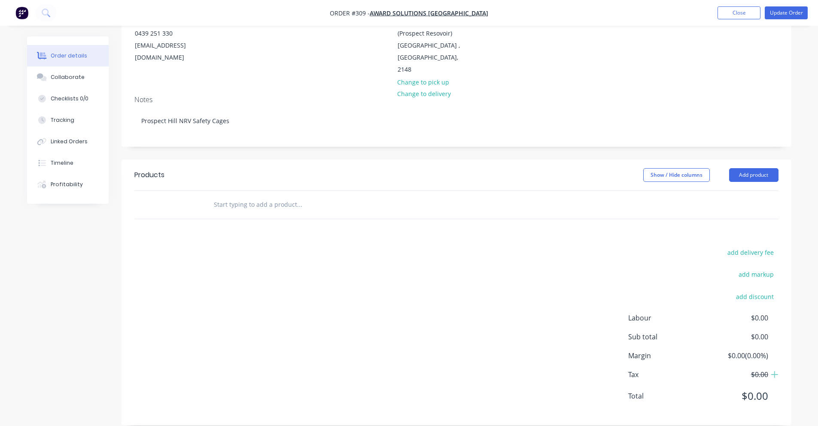
click at [296, 196] on input "text" at bounding box center [299, 204] width 172 height 17
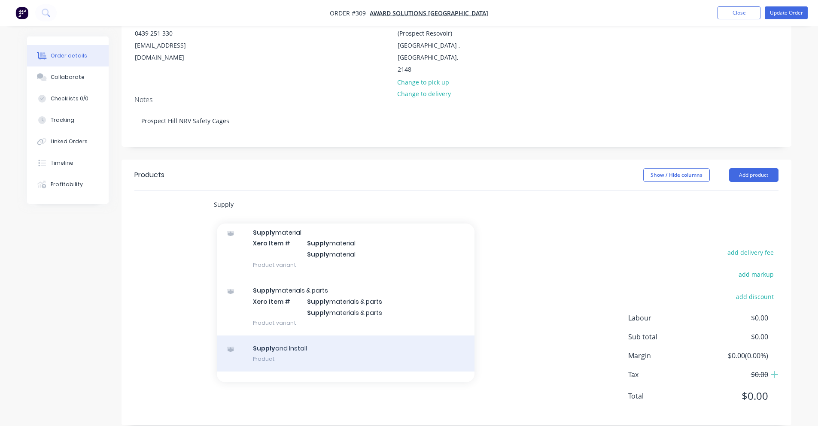
scroll to position [86, 0]
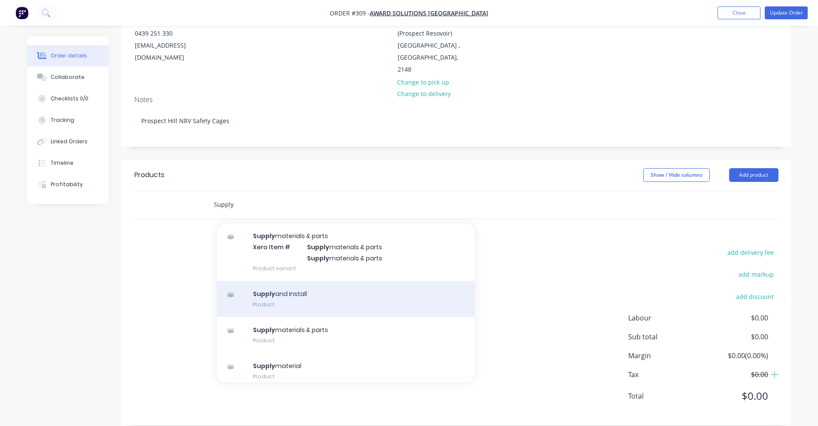
type input "Supply"
click at [339, 296] on div "Supply and Install Product" at bounding box center [346, 299] width 258 height 36
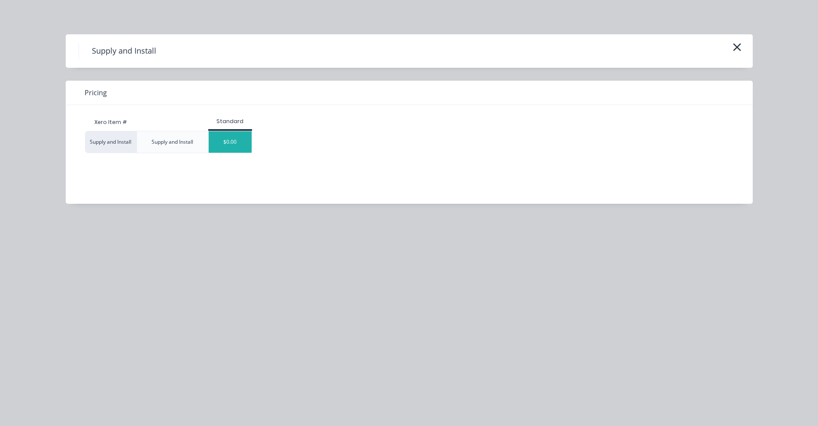
click at [224, 143] on div "$0.00" at bounding box center [230, 141] width 43 height 21
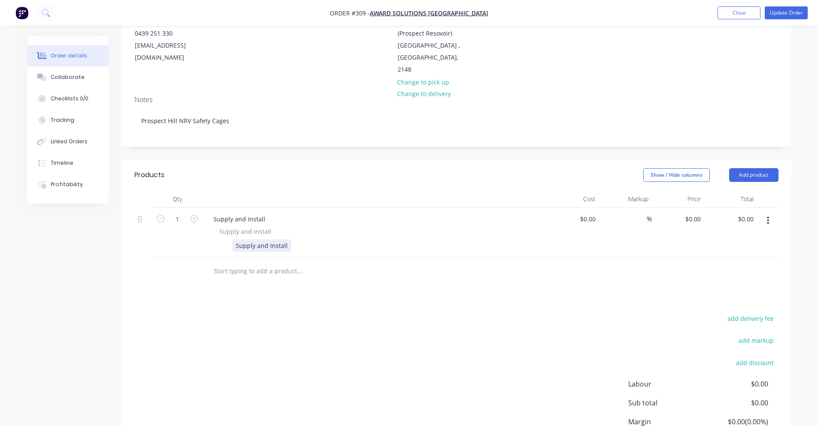
click at [260, 240] on div "Supply and Install" at bounding box center [261, 246] width 59 height 12
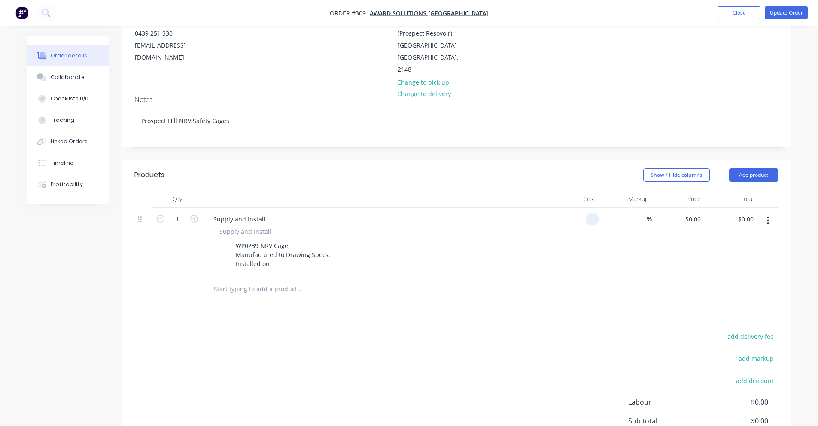
click at [581, 208] on div at bounding box center [573, 242] width 53 height 68
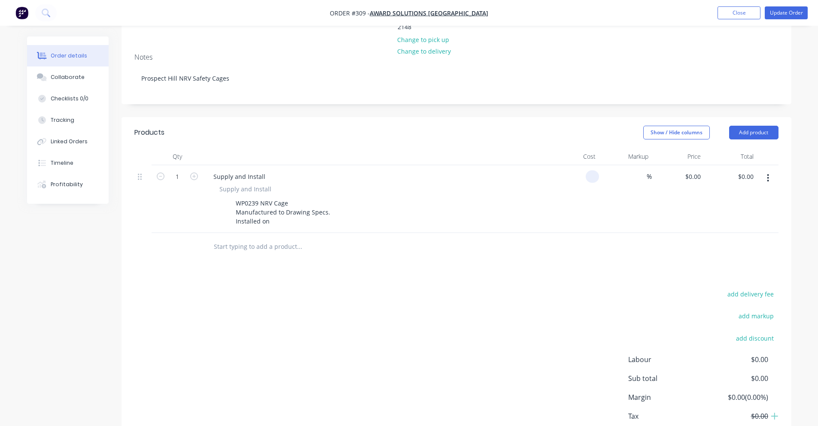
scroll to position [189, 0]
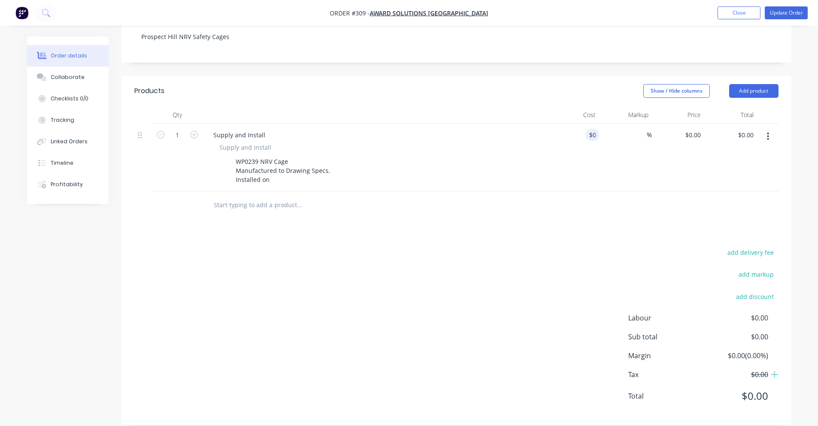
click at [141, 128] on div at bounding box center [142, 158] width 17 height 68
click at [141, 131] on icon at bounding box center [140, 135] width 4 height 8
click at [763, 129] on button "button" at bounding box center [768, 136] width 20 height 15
click at [678, 219] on div "Products Show / Hide columns Add product Qty Cost Markup Price Total 1 Supply a…" at bounding box center [457, 251] width 670 height 350
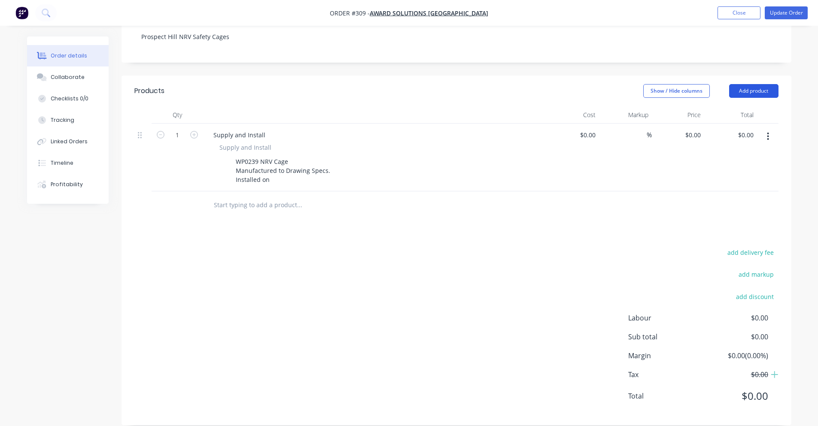
click at [740, 84] on button "Add product" at bounding box center [753, 91] width 49 height 14
click at [651, 224] on div "Products Show / Hide columns Add product Product catalogue Basic product Produc…" at bounding box center [457, 251] width 670 height 350
click at [753, 84] on button "Add product" at bounding box center [753, 91] width 49 height 14
click at [594, 247] on div "add delivery fee add markup add discount Labour $0.00 Sub total $0.00 Margin $0…" at bounding box center [456, 330] width 644 height 166
click at [274, 172] on div "WP0239 NRV Cage Manufactured to Drawing Specs. Installed on" at bounding box center [282, 170] width 101 height 30
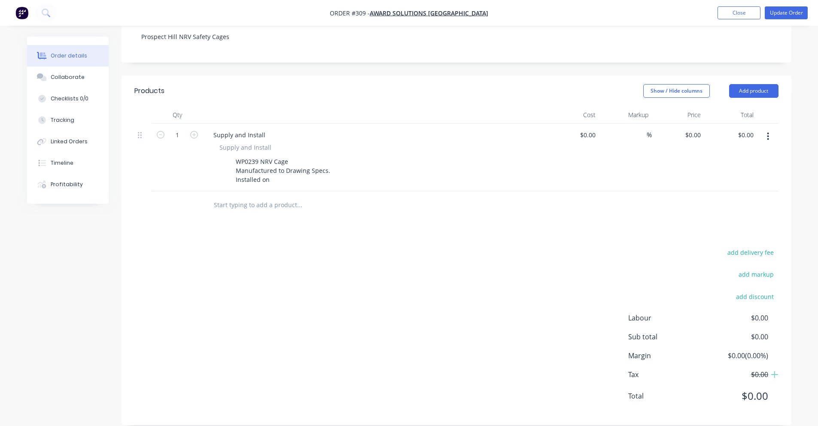
click at [592, 131] on div "$0.00 $0.00" at bounding box center [573, 158] width 53 height 68
click at [593, 129] on input "0" at bounding box center [589, 135] width 20 height 12
click at [532, 84] on div "Show / Hide columns Add product" at bounding box center [524, 91] width 507 height 14
type input "$6,010.00"
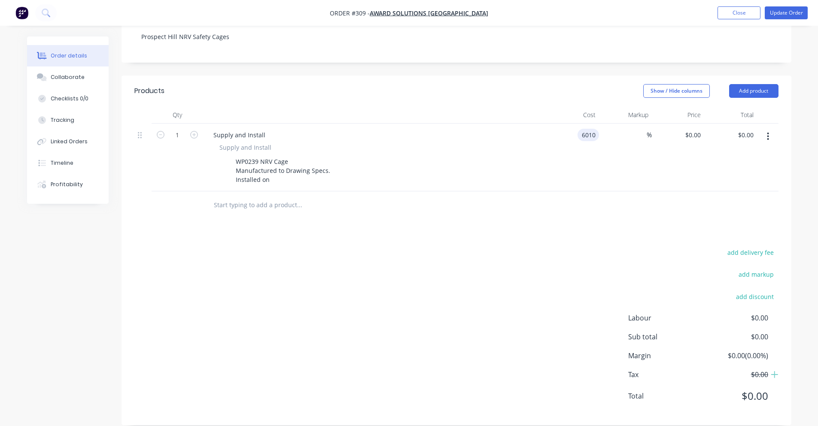
type input "$6,010.00"
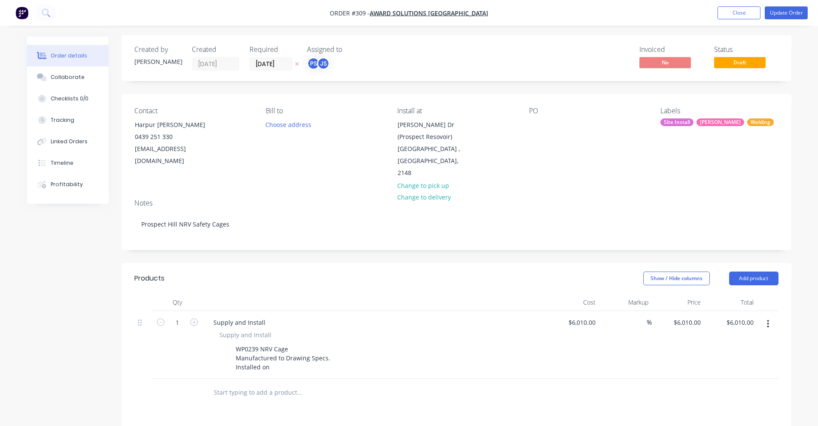
scroll to position [0, 0]
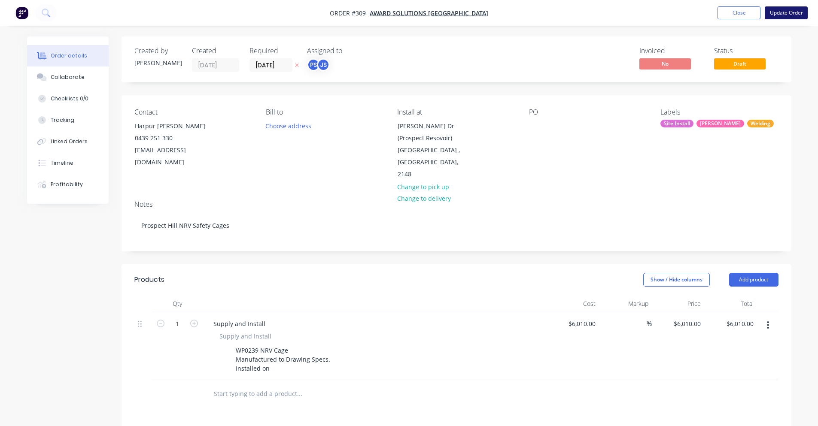
click at [775, 12] on button "Update Order" at bounding box center [786, 12] width 43 height 13
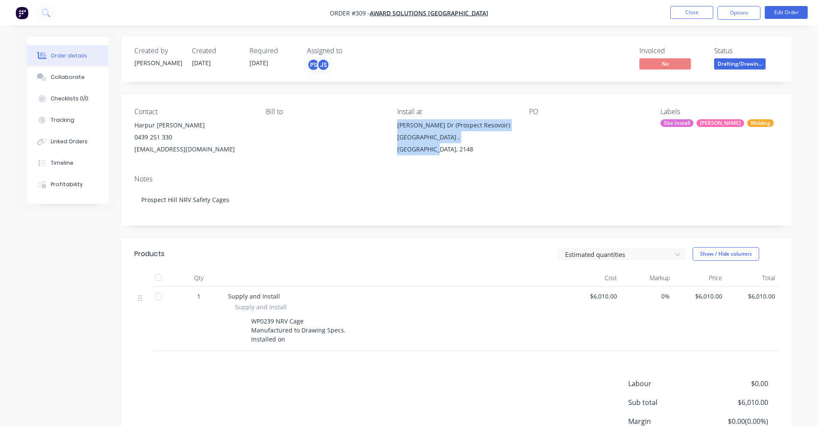
drag, startPoint x: 440, startPoint y: 136, endPoint x: 508, endPoint y: 156, distance: 70.8
click at [508, 156] on div "Contact Harpur [PERSON_NAME] [PHONE_NUMBER] [EMAIL_ADDRESS][DOMAIN_NAME] Bill t…" at bounding box center [457, 131] width 670 height 73
click at [505, 137] on div "[GEOGRAPHIC_DATA] , [GEOGRAPHIC_DATA], 2148" at bounding box center [456, 143] width 118 height 24
click at [338, 87] on div "Created by [PERSON_NAME] Created [DATE] Required [DATE] Assigned to PS JS Invoi…" at bounding box center [457, 264] width 670 height 455
click at [372, 95] on div "Contact Harpur [PERSON_NAME] [PHONE_NUMBER] [EMAIL_ADDRESS][DOMAIN_NAME] Bill t…" at bounding box center [457, 131] width 670 height 73
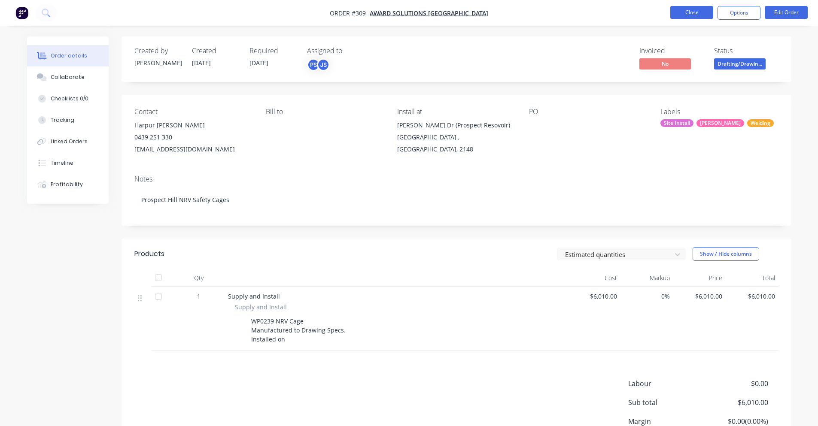
click at [701, 10] on button "Close" at bounding box center [691, 12] width 43 height 13
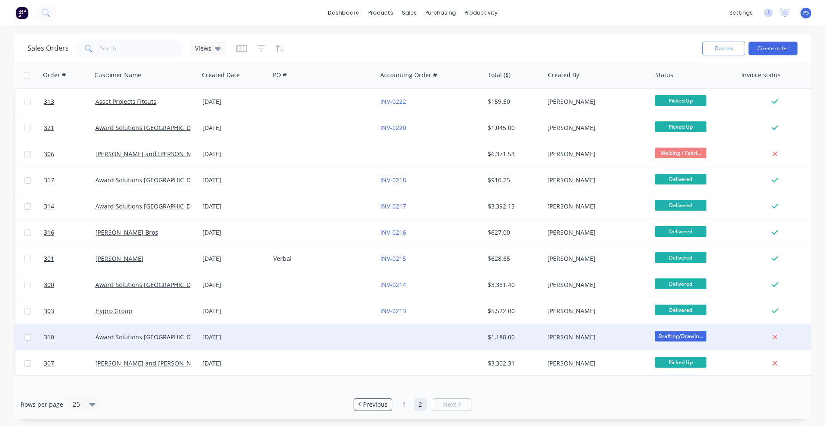
click at [416, 347] on div at bounding box center [430, 338] width 107 height 26
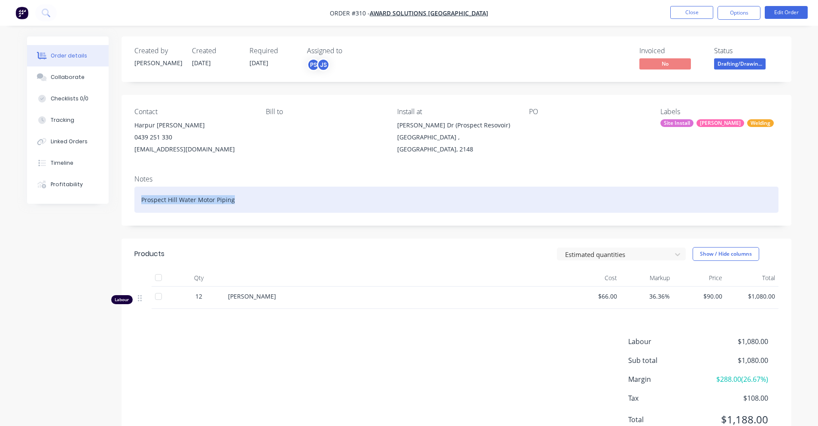
drag, startPoint x: 154, startPoint y: 203, endPoint x: 142, endPoint y: 204, distance: 12.1
click at [142, 204] on div "Prospect Hill Water Motor Piping" at bounding box center [456, 200] width 644 height 26
click at [257, 200] on div "Prospect Hill Water Motor Piping" at bounding box center [456, 200] width 644 height 26
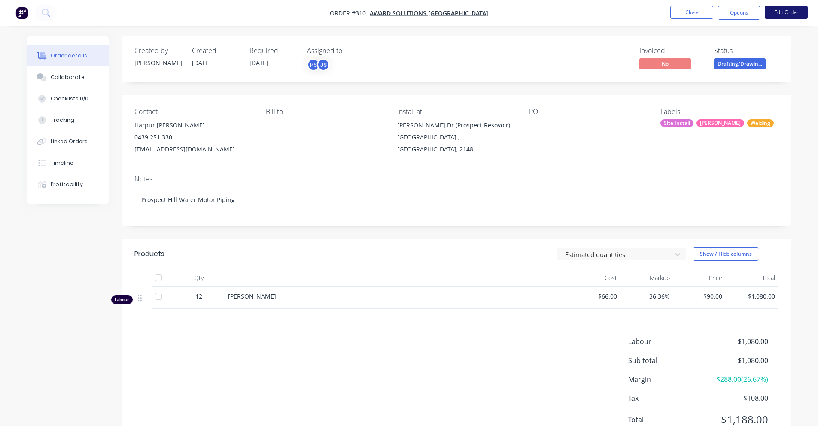
click at [794, 12] on button "Edit Order" at bounding box center [786, 12] width 43 height 13
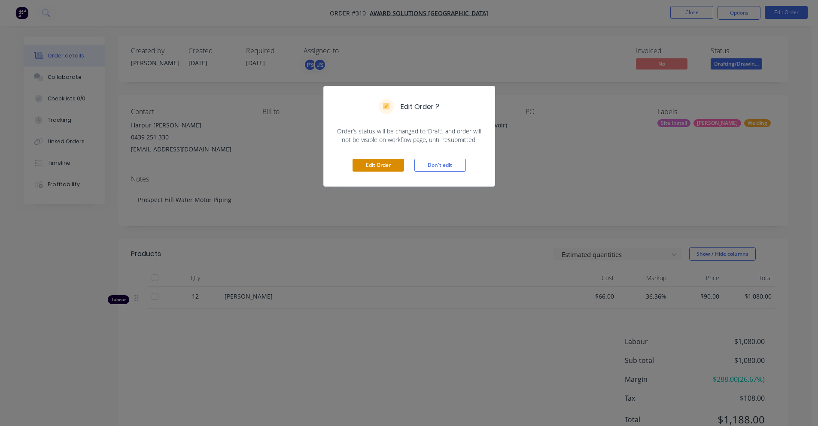
click at [363, 161] on button "Edit Order" at bounding box center [379, 165] width 52 height 13
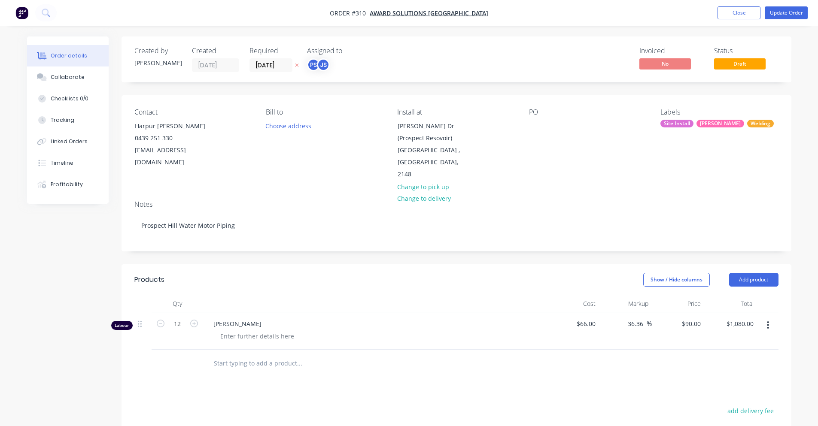
click at [778, 318] on button "button" at bounding box center [768, 325] width 20 height 15
click at [754, 393] on div "Delete" at bounding box center [738, 399] width 66 height 12
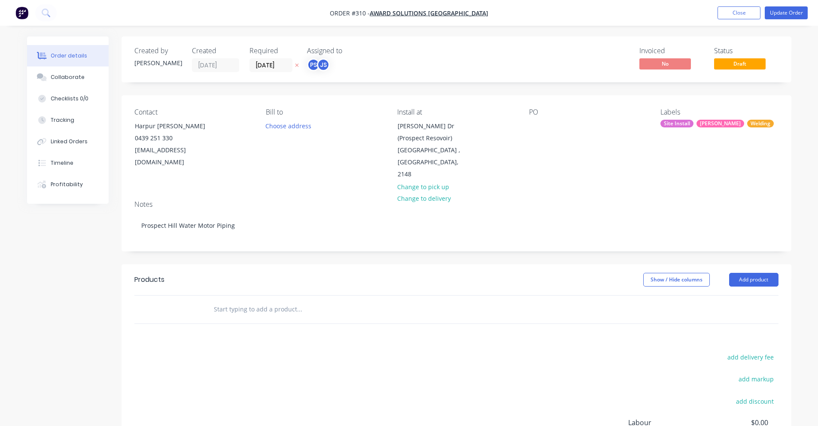
click at [266, 302] on input "text" at bounding box center [299, 309] width 172 height 17
type input "P"
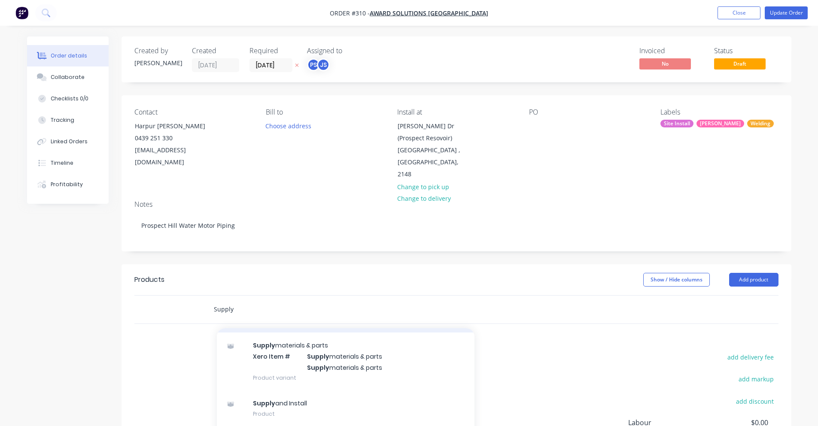
scroll to position [93, 0]
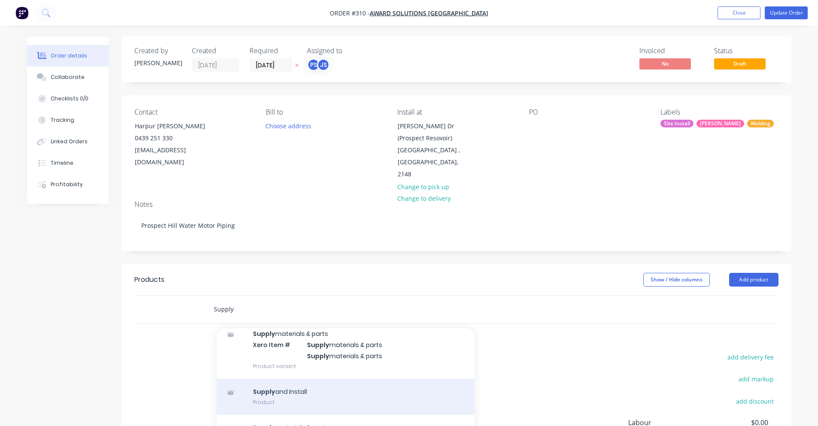
type input "Supply"
click at [384, 390] on div "Supply and Install Product" at bounding box center [346, 397] width 258 height 36
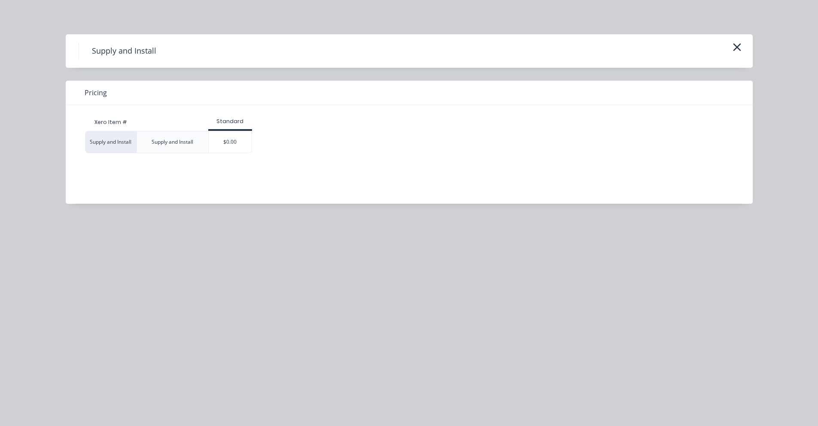
click at [222, 156] on div "Xero Item # Standard Supply and Install Supply and Install $0.00" at bounding box center [403, 148] width 674 height 86
click at [227, 147] on div "$0.00" at bounding box center [230, 141] width 43 height 21
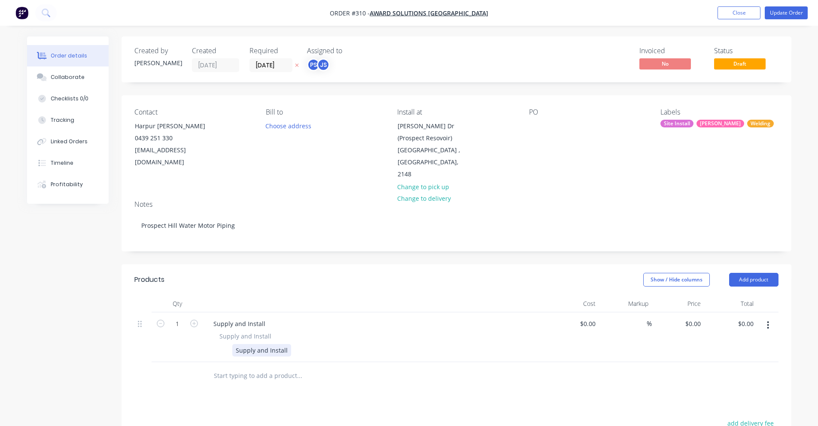
click at [262, 344] on div "Supply and Install" at bounding box center [261, 350] width 59 height 12
click at [597, 318] on input at bounding box center [589, 324] width 20 height 12
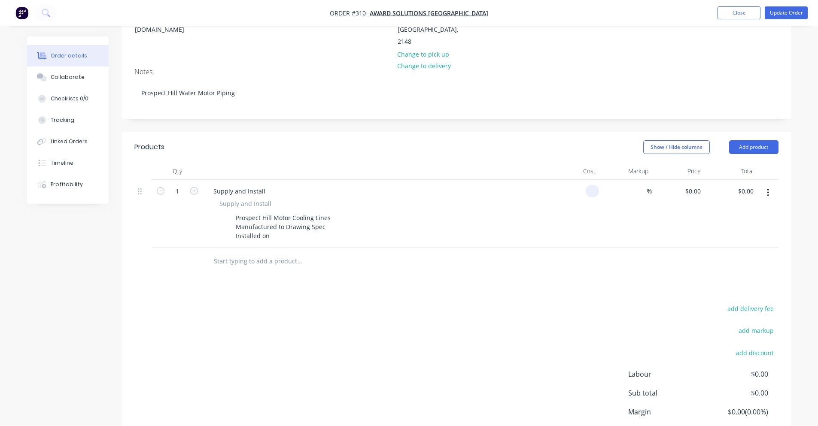
scroll to position [172, 0]
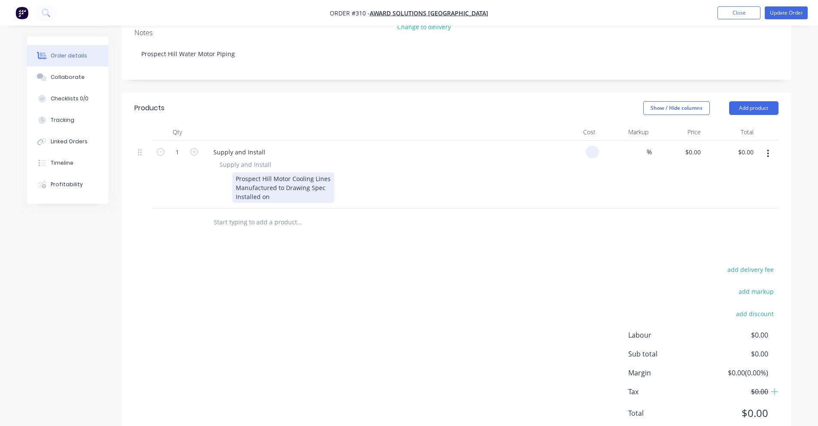
type input "$0.00"
click at [279, 183] on div "Prospect Hill Motor Cooling Lines Manufactured to Drawing Spec Installed on" at bounding box center [283, 188] width 102 height 30
click at [276, 186] on div "Prospect Hill Motor Cooling Lines Manufactured to Drawing Spec Installed on" at bounding box center [284, 188] width 104 height 30
click at [280, 282] on div "add delivery fee add markup add discount Labour $0.00 Sub total $0.00 Margin $0…" at bounding box center [456, 347] width 644 height 166
click at [283, 189] on div "Prospect Hill Motor Cooling Lines Manufactured to Drawing Spec Installed on" at bounding box center [284, 188] width 104 height 30
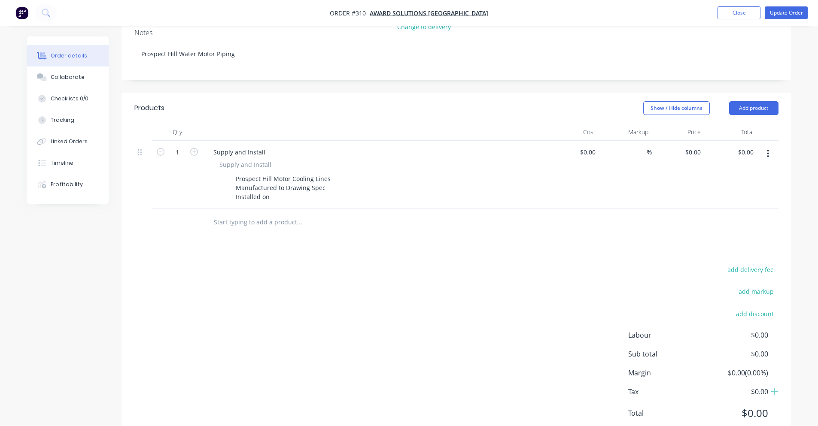
click at [327, 300] on div "add delivery fee add markup add discount Labour $0.00 Sub total $0.00 Margin $0…" at bounding box center [456, 347] width 644 height 166
click at [686, 141] on div "0 $0.00" at bounding box center [678, 175] width 53 height 68
type input "$13,564.00"
click at [576, 222] on div at bounding box center [456, 223] width 644 height 28
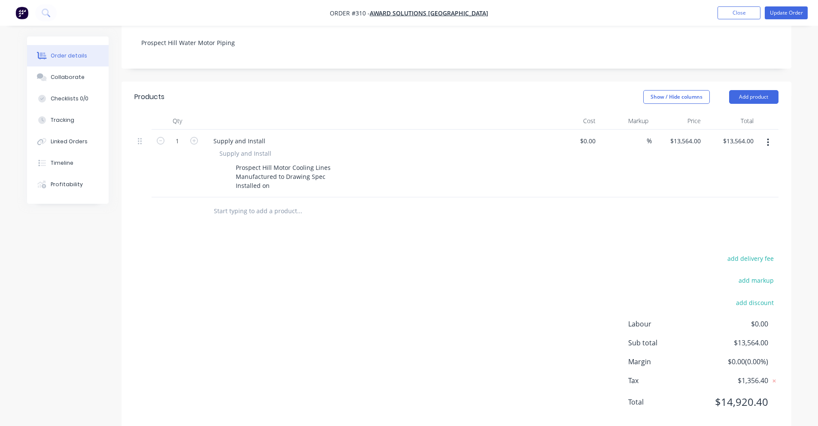
scroll to position [189, 0]
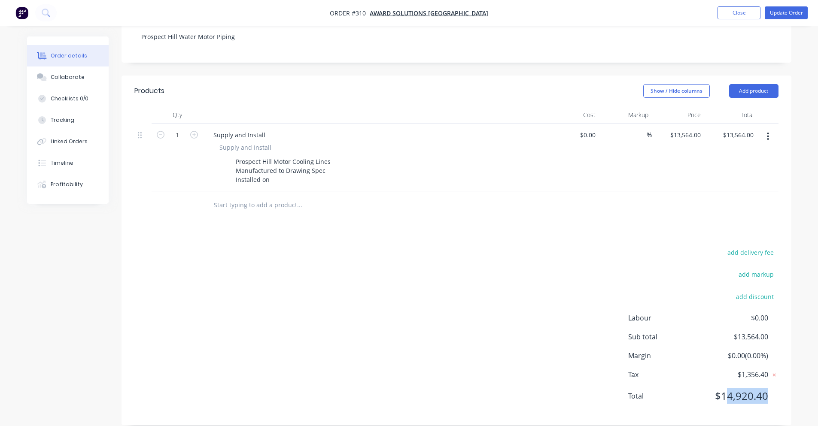
drag, startPoint x: 733, startPoint y: 386, endPoint x: 775, endPoint y: 382, distance: 42.3
click at [775, 389] on div "Total $14,920.40" at bounding box center [703, 396] width 150 height 15
drag, startPoint x: 768, startPoint y: 385, endPoint x: 713, endPoint y: 390, distance: 55.6
click at [713, 390] on div "Total $14,920.40" at bounding box center [703, 396] width 150 height 15
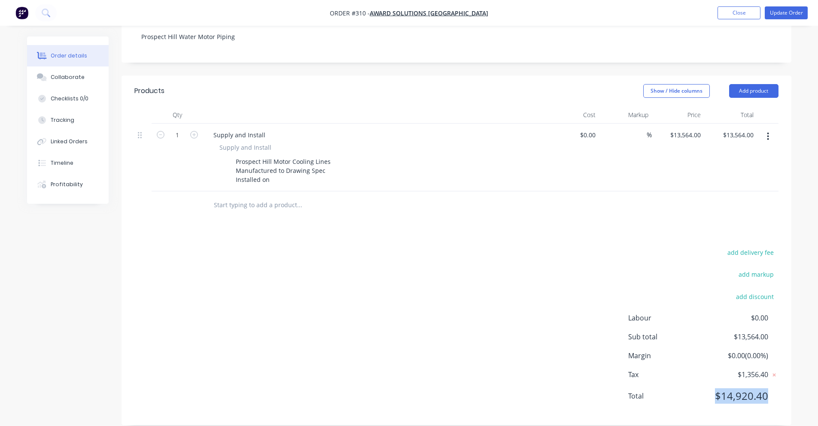
click at [713, 390] on span "$14,920.40" at bounding box center [736, 396] width 64 height 15
drag, startPoint x: 734, startPoint y: 325, endPoint x: 771, endPoint y: 322, distance: 36.6
click at [771, 332] on div "Sub total $13,564.00" at bounding box center [703, 337] width 150 height 10
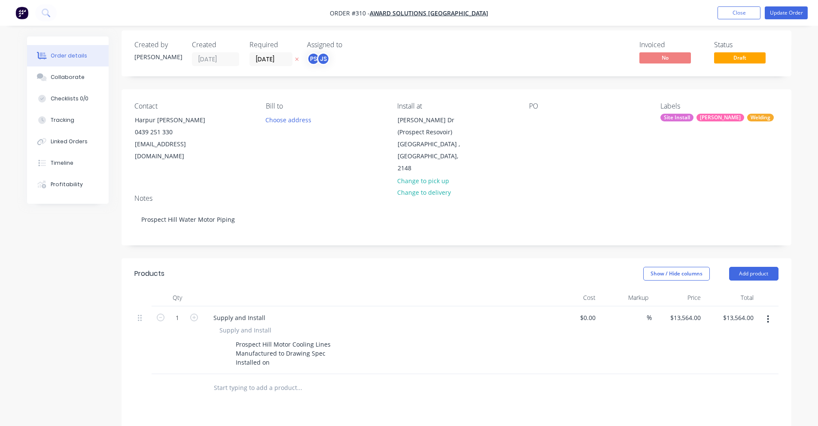
scroll to position [0, 0]
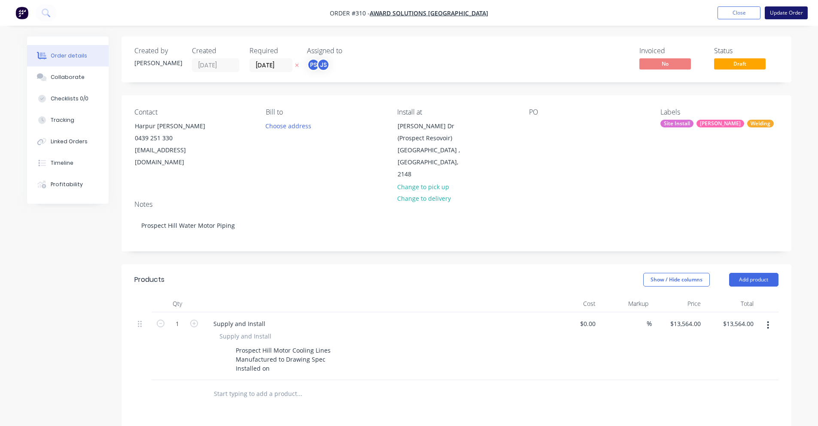
click at [766, 17] on button "Update Order" at bounding box center [786, 12] width 43 height 13
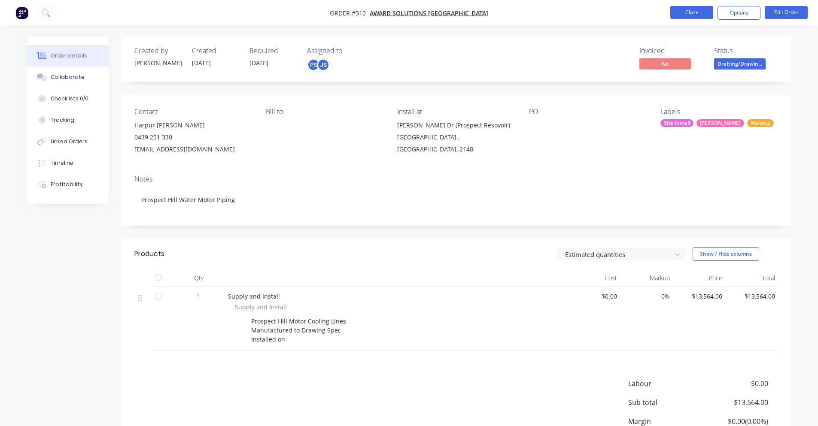
click at [702, 18] on button "Close" at bounding box center [691, 12] width 43 height 13
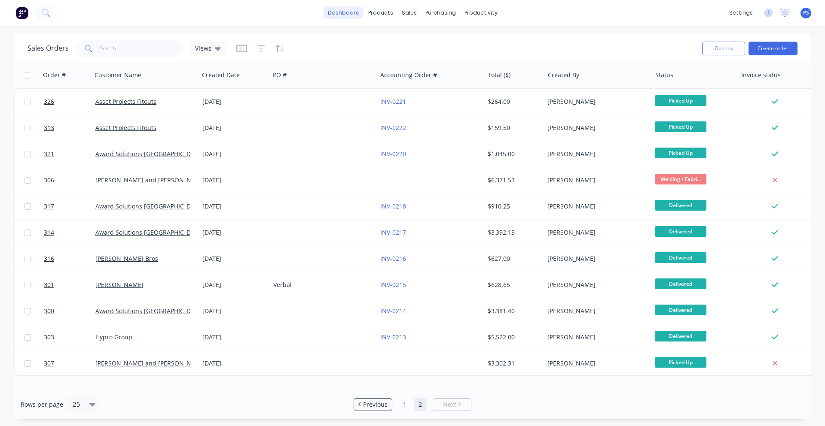
click at [357, 12] on link "dashboard" at bounding box center [343, 12] width 40 height 13
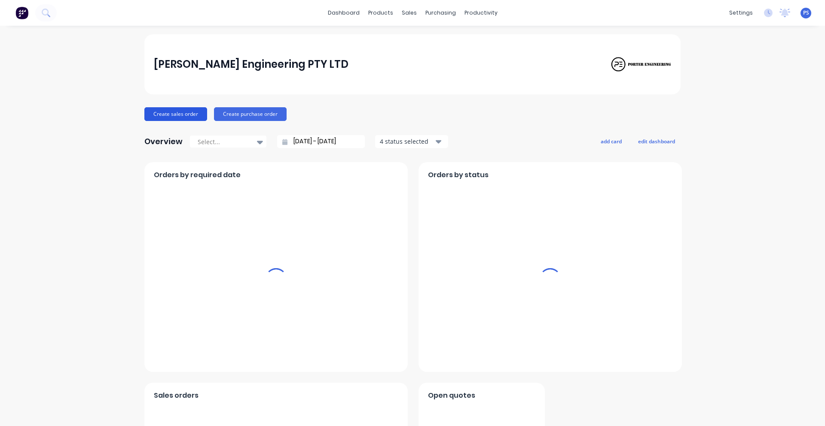
click at [176, 127] on div "[PERSON_NAME] Engineering PTY LTD Create sales order Create purchase order Over…" at bounding box center [412, 313] width 536 height 559
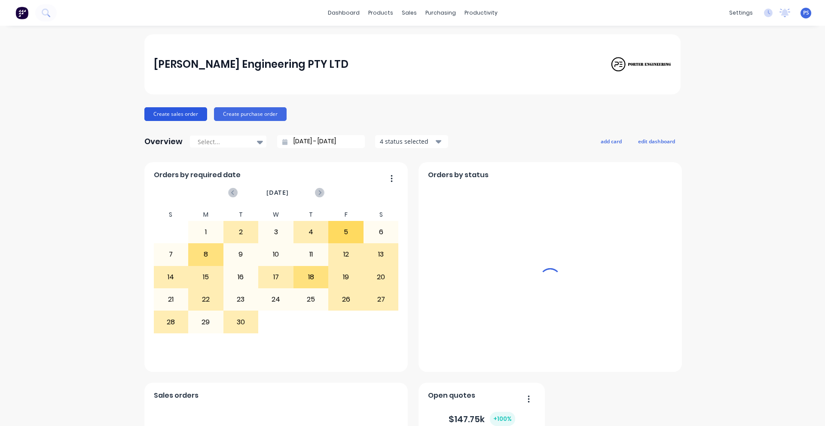
click at [180, 118] on button "Create sales order" at bounding box center [175, 114] width 63 height 14
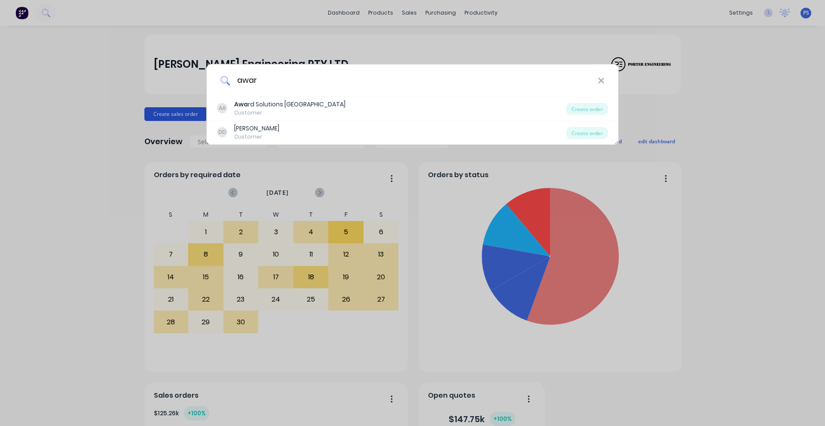
type input "award"
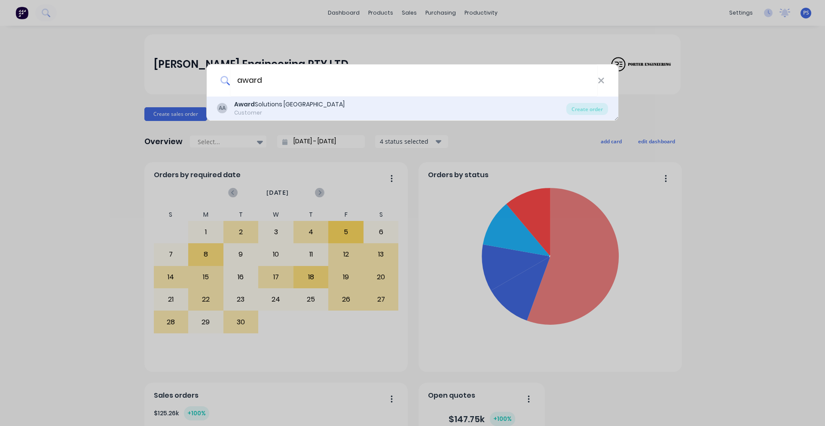
click at [286, 107] on div "Award Solutions [GEOGRAPHIC_DATA]" at bounding box center [289, 104] width 110 height 9
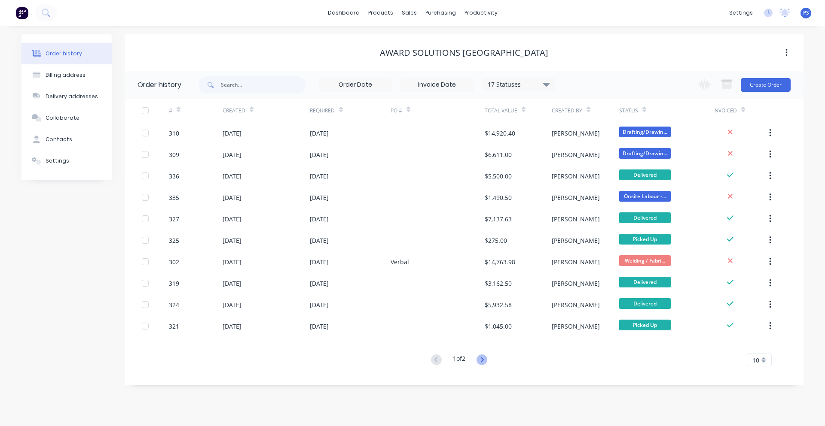
click at [484, 359] on icon at bounding box center [481, 360] width 11 height 11
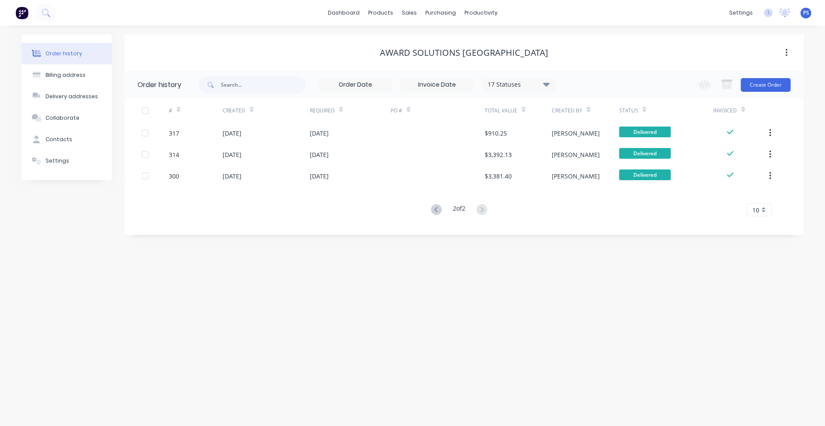
click at [428, 207] on button at bounding box center [436, 210] width 16 height 12
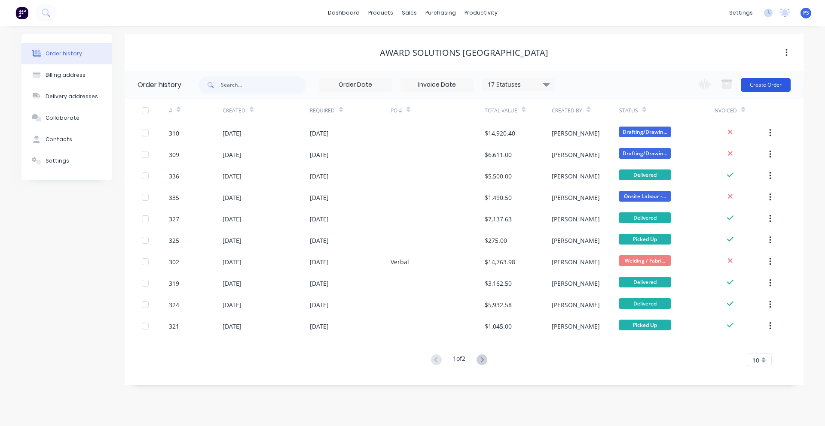
click at [778, 78] on button "Create Order" at bounding box center [765, 85] width 50 height 14
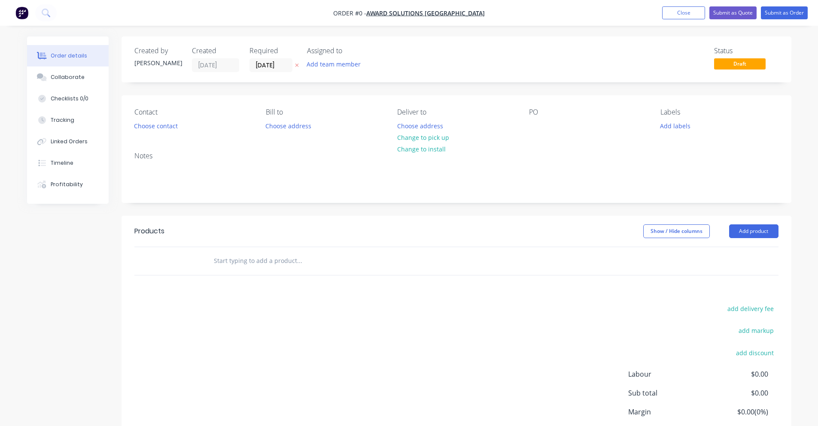
click at [125, 125] on div "Contact Choose contact [PERSON_NAME] to Choose address Deliver to Choose addres…" at bounding box center [457, 120] width 670 height 50
click at [146, 128] on button "Choose contact" at bounding box center [155, 126] width 53 height 12
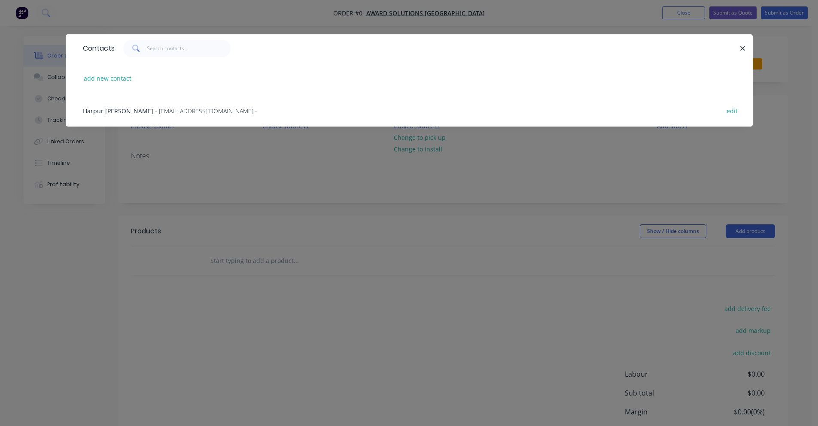
click at [155, 96] on div "Harpur [PERSON_NAME] - [EMAIL_ADDRESS][DOMAIN_NAME] - edit" at bounding box center [409, 110] width 661 height 32
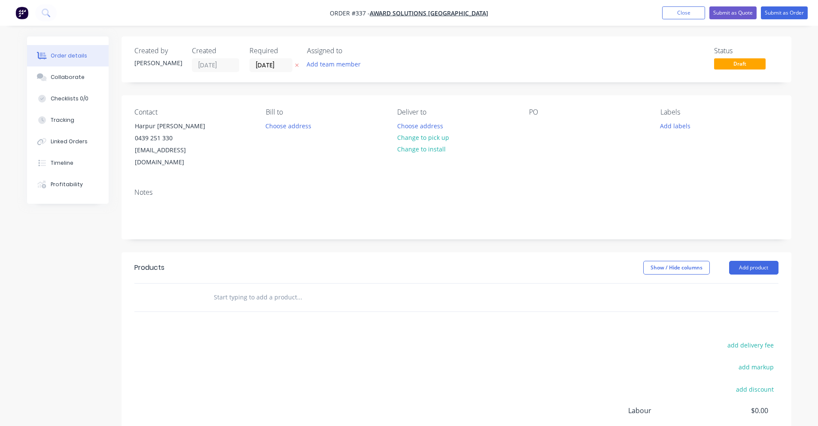
click at [252, 131] on div "Contact Harpur [PERSON_NAME] [PHONE_NUMBER] [EMAIL_ADDRESS][DOMAIN_NAME] [PERSO…" at bounding box center [457, 138] width 670 height 86
click at [281, 133] on div "Bill to Choose address" at bounding box center [325, 138] width 118 height 61
click at [289, 133] on div "Bill to Choose address" at bounding box center [325, 138] width 118 height 61
click at [298, 133] on div "Bill to Choose address" at bounding box center [325, 138] width 118 height 61
click at [419, 149] on button "Change to install" at bounding box center [422, 149] width 58 height 12
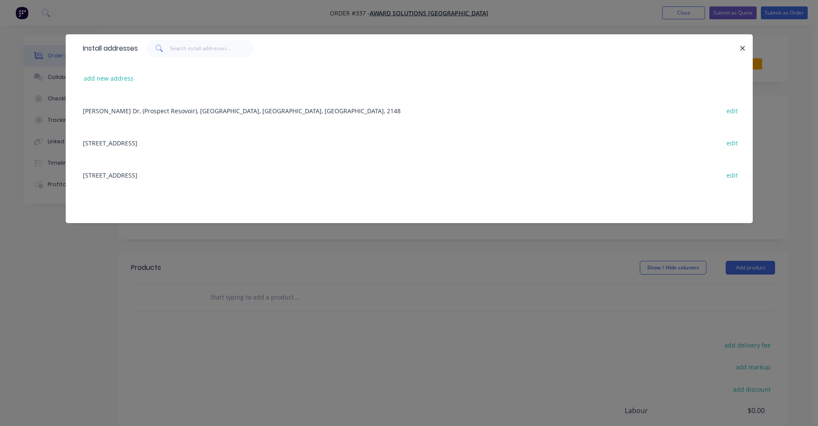
click at [210, 118] on div "[PERSON_NAME] Dr, (Prospect Resovoir), [GEOGRAPHIC_DATA], [GEOGRAPHIC_DATA], [G…" at bounding box center [409, 110] width 661 height 32
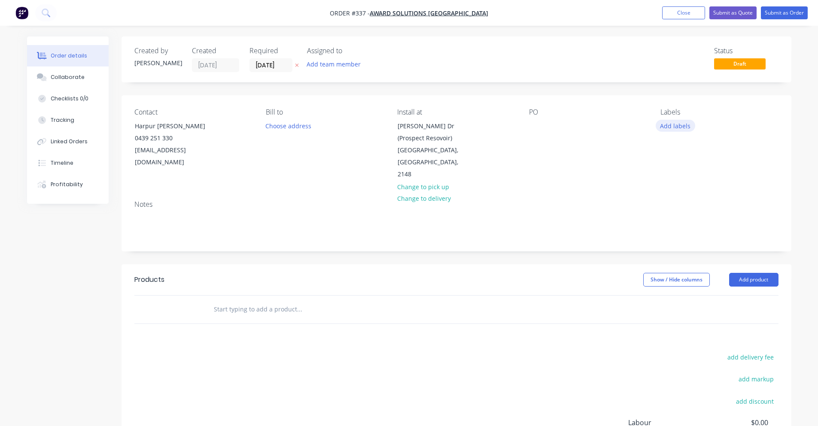
click at [665, 127] on button "Add labels" at bounding box center [676, 126] width 40 height 12
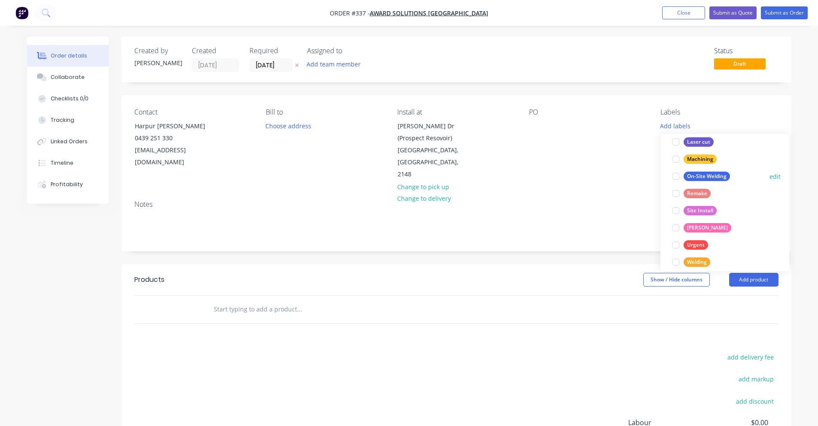
scroll to position [103, 0]
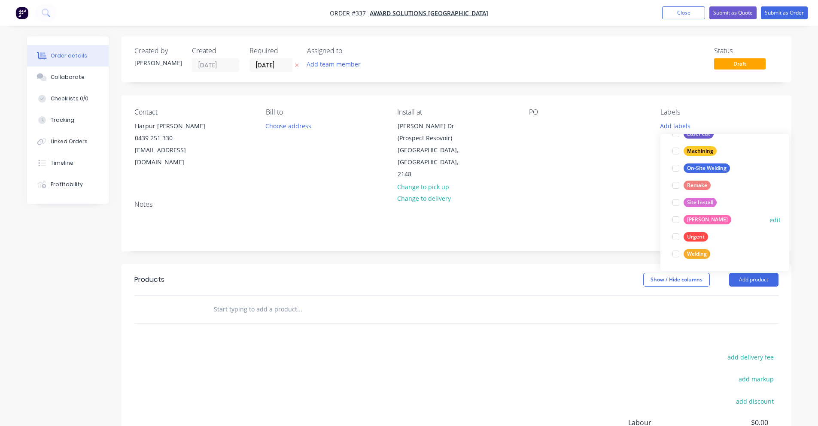
click at [675, 221] on div at bounding box center [675, 219] width 17 height 17
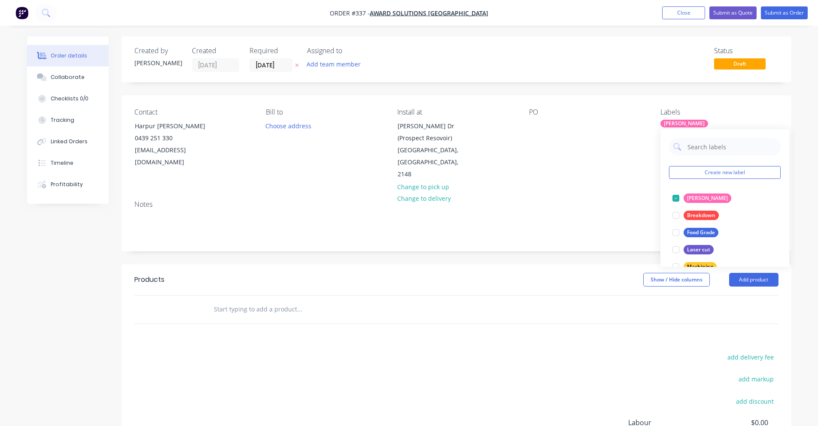
click at [541, 238] on div "Notes" at bounding box center [457, 223] width 670 height 58
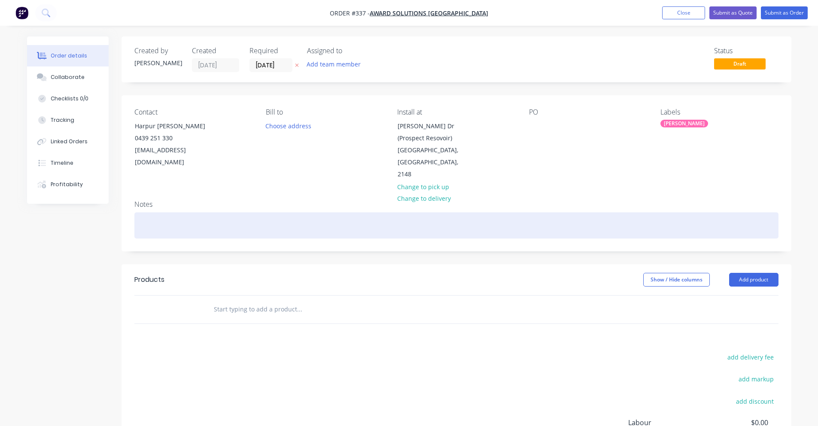
click at [232, 222] on div at bounding box center [456, 226] width 644 height 26
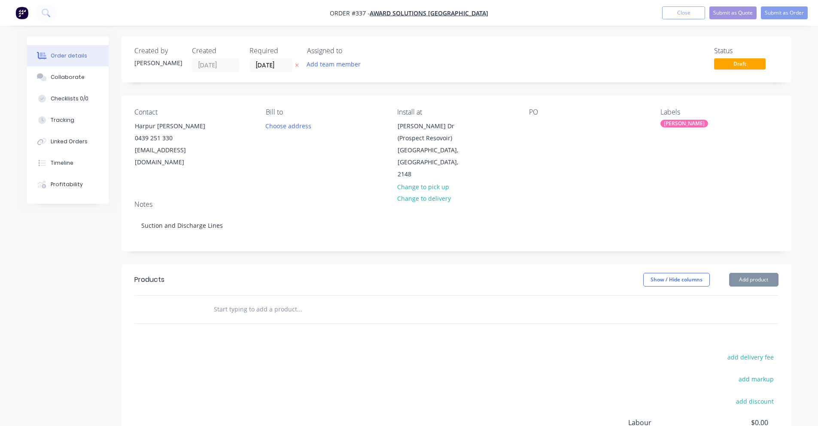
click at [234, 301] on input "text" at bounding box center [299, 309] width 172 height 17
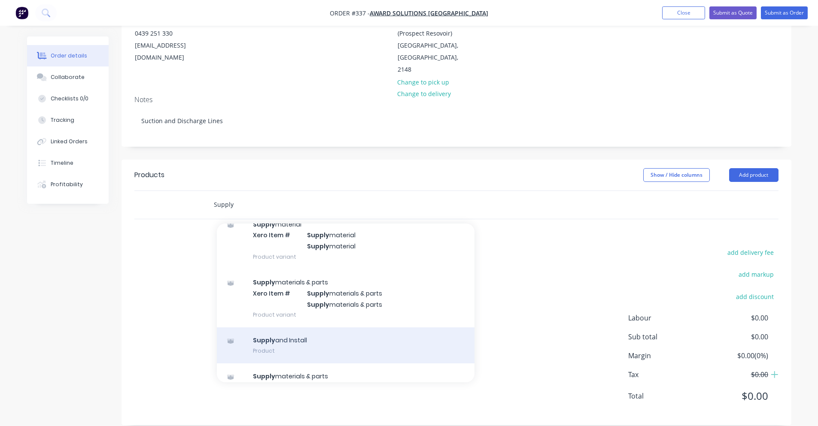
scroll to position [93, 0]
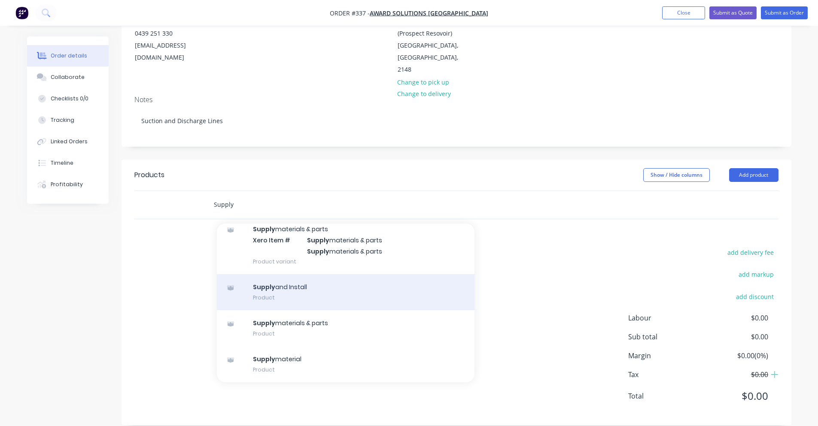
type input "Supply"
click at [297, 284] on div "Supply and Install Product" at bounding box center [346, 292] width 258 height 36
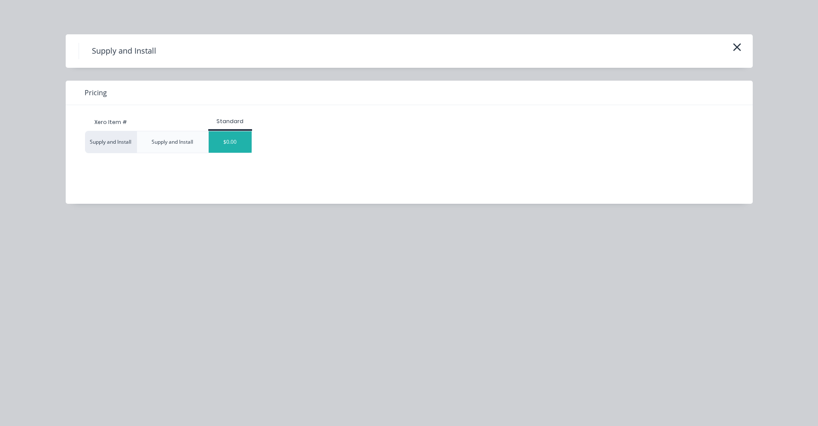
click at [228, 144] on div "$0.00" at bounding box center [230, 141] width 43 height 21
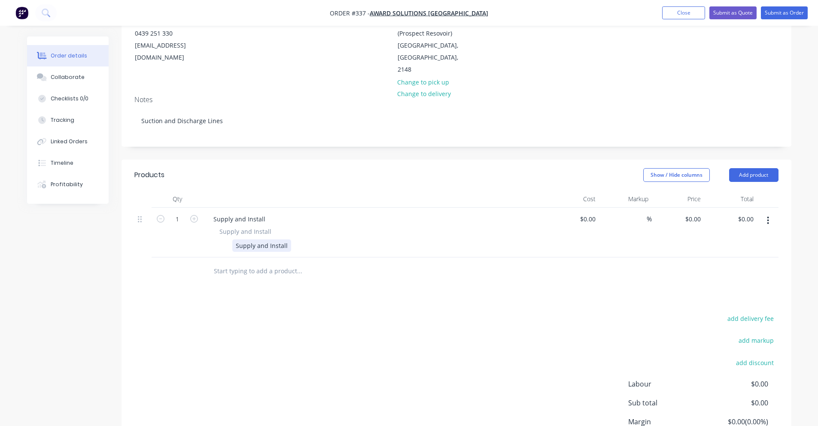
click at [265, 240] on div "Supply and Install" at bounding box center [261, 246] width 59 height 12
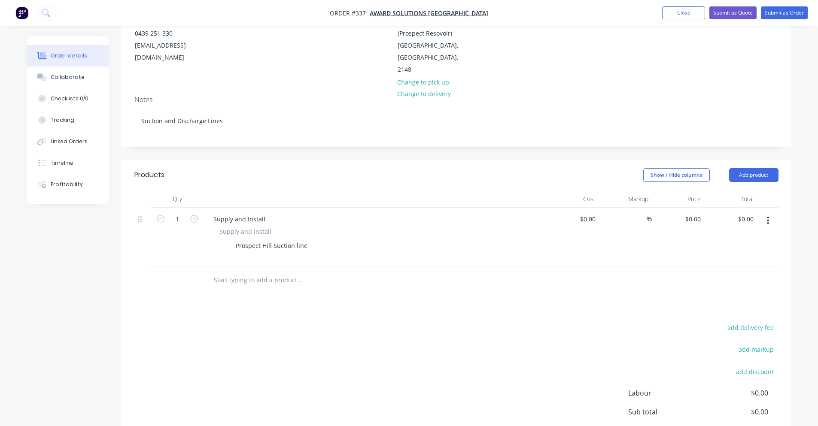
click at [254, 292] on div "Products Show / Hide columns Add product Qty Cost Markup Price Total 1 Supply a…" at bounding box center [457, 330] width 670 height 341
click at [251, 272] on input "text" at bounding box center [299, 280] width 172 height 17
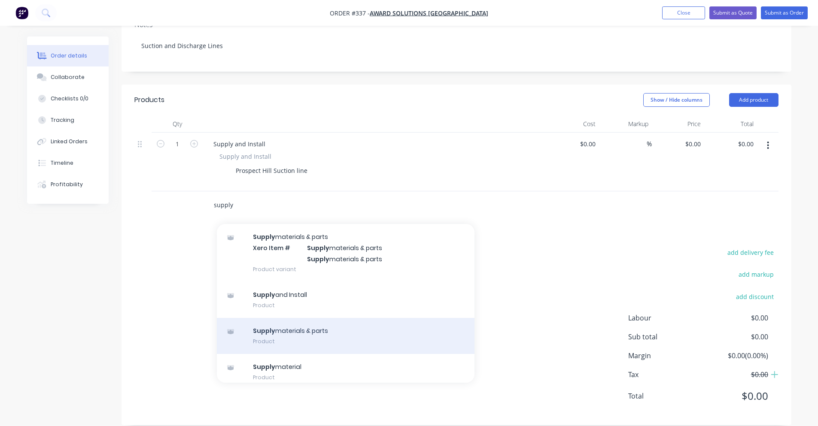
scroll to position [86, 0]
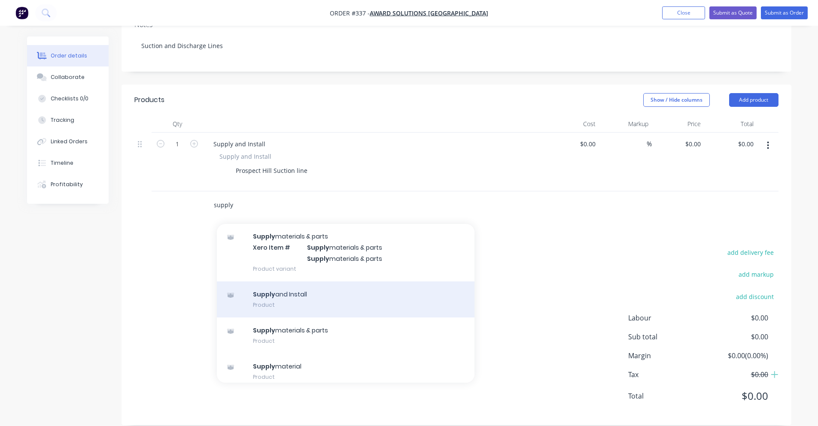
type input "supply"
click at [308, 293] on div "Supply and Install Product" at bounding box center [346, 300] width 258 height 36
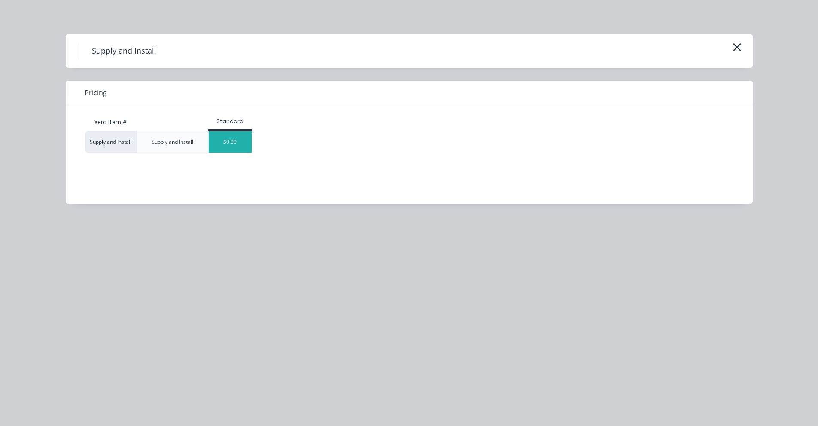
click at [226, 136] on div "$0.00" at bounding box center [230, 141] width 43 height 21
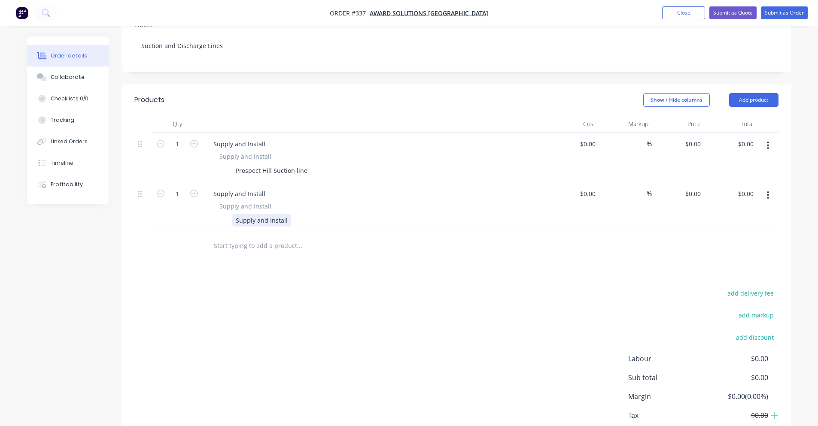
click at [253, 214] on div "Supply and Install" at bounding box center [261, 220] width 59 height 12
click at [265, 250] on input "text" at bounding box center [299, 246] width 172 height 17
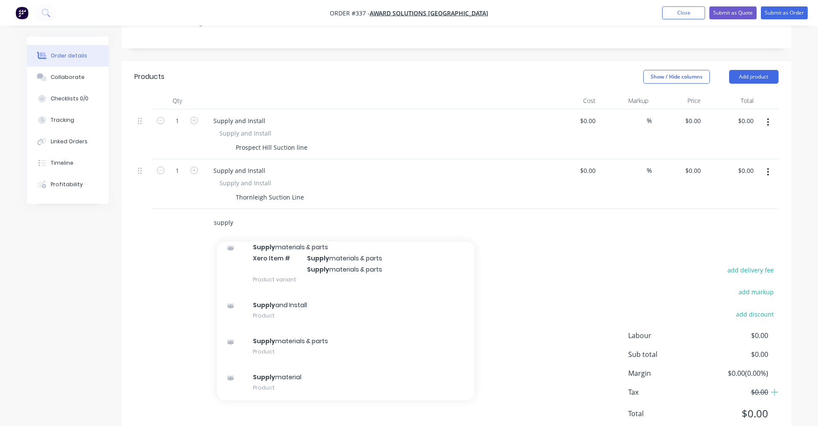
scroll to position [223, 0]
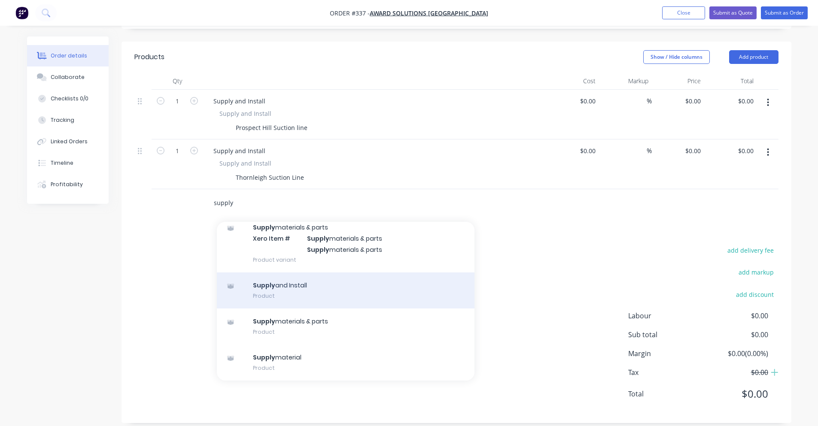
type input "supply"
click at [276, 296] on div "Supply and Install Product" at bounding box center [346, 291] width 258 height 36
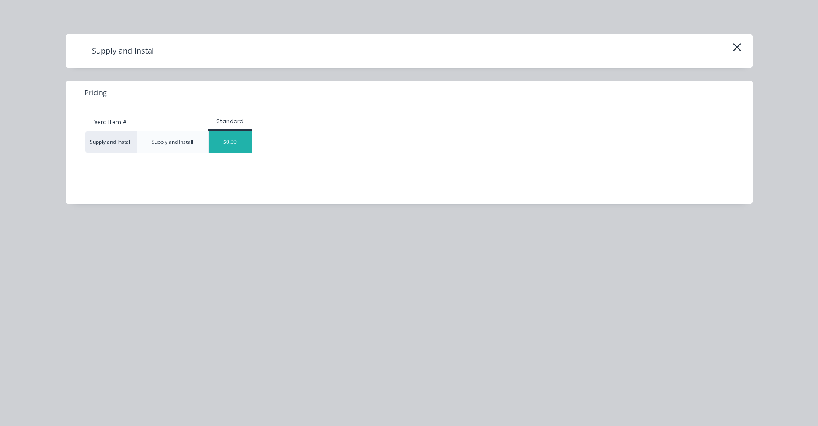
click at [247, 141] on div "$0.00" at bounding box center [230, 141] width 43 height 21
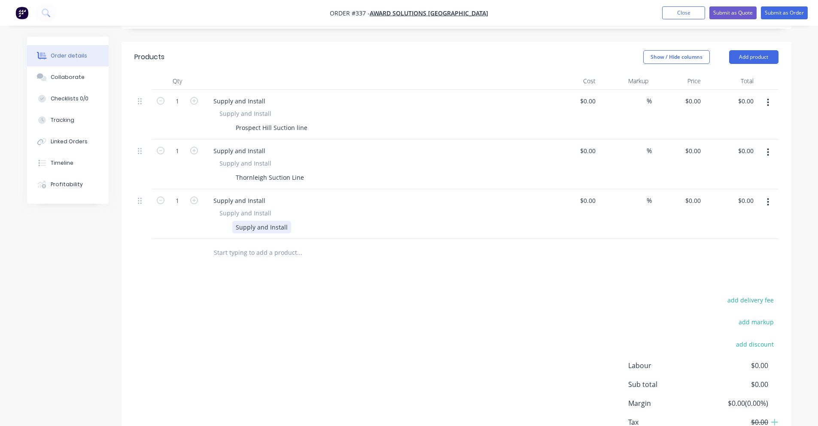
click at [271, 222] on div "Supply and Install" at bounding box center [261, 227] width 59 height 12
click at [278, 180] on div "Thornleigh Suction Line" at bounding box center [269, 177] width 75 height 12
click at [305, 122] on div "Prospect Hill Suction line" at bounding box center [271, 128] width 79 height 12
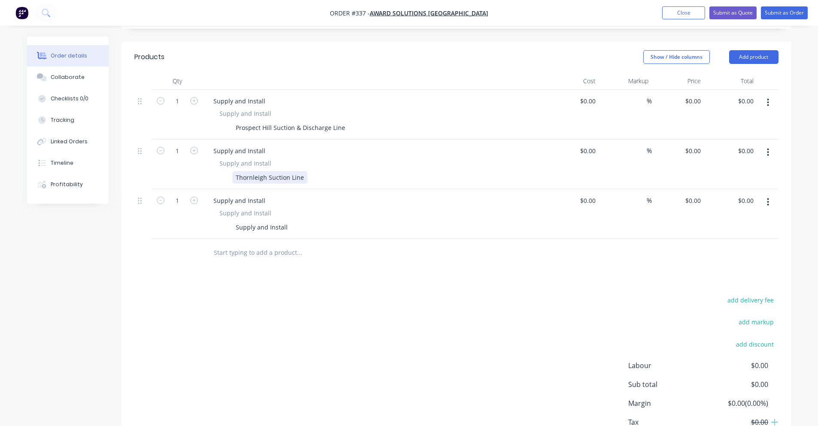
click at [288, 173] on div "Thornleigh Suction Line" at bounding box center [269, 177] width 75 height 12
drag, startPoint x: 290, startPoint y: 173, endPoint x: 301, endPoint y: 178, distance: 12.3
click at [301, 178] on div "Thornleigh Suction Line" at bounding box center [269, 177] width 75 height 12
click at [256, 226] on div "Supply and Install" at bounding box center [261, 227] width 59 height 12
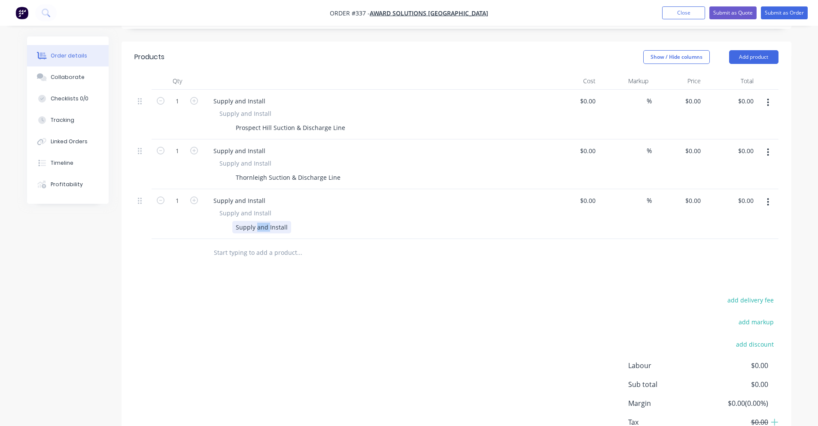
click at [256, 226] on div "Supply and Install" at bounding box center [261, 227] width 59 height 12
click at [595, 195] on input at bounding box center [594, 201] width 10 height 12
type input "3800"
type input "$3,800.00"
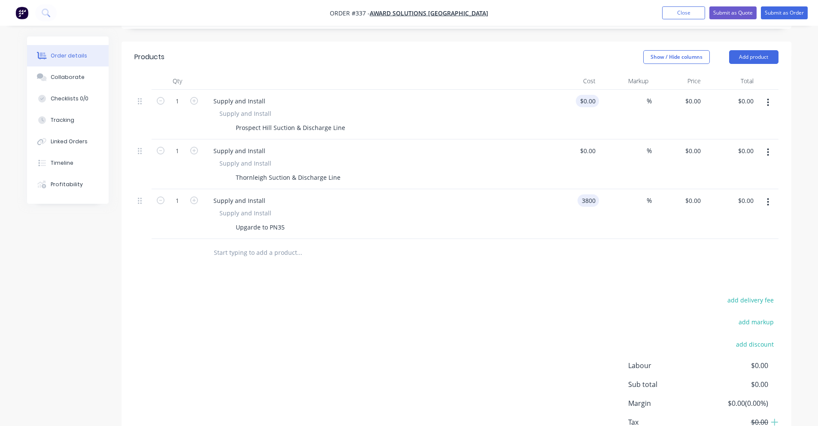
type input "$3,800.00"
click at [594, 95] on input at bounding box center [594, 101] width 10 height 12
type input "$4,500.00"
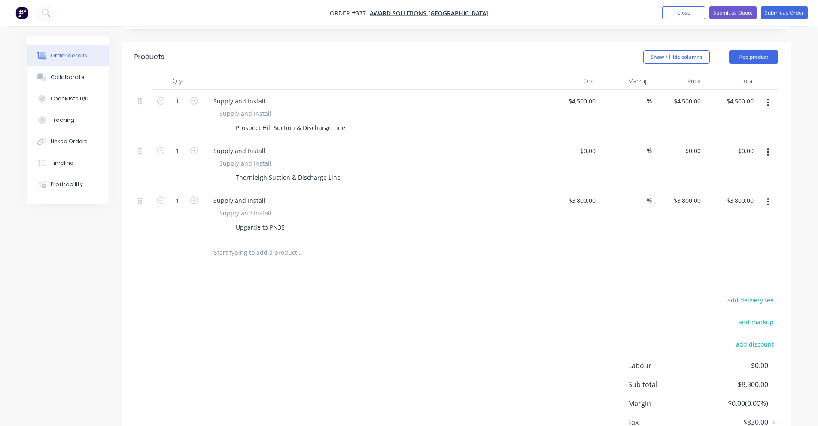
click at [601, 148] on div "%" at bounding box center [625, 165] width 53 height 50
click at [590, 147] on input at bounding box center [589, 151] width 20 height 12
type input "$4,500.00"
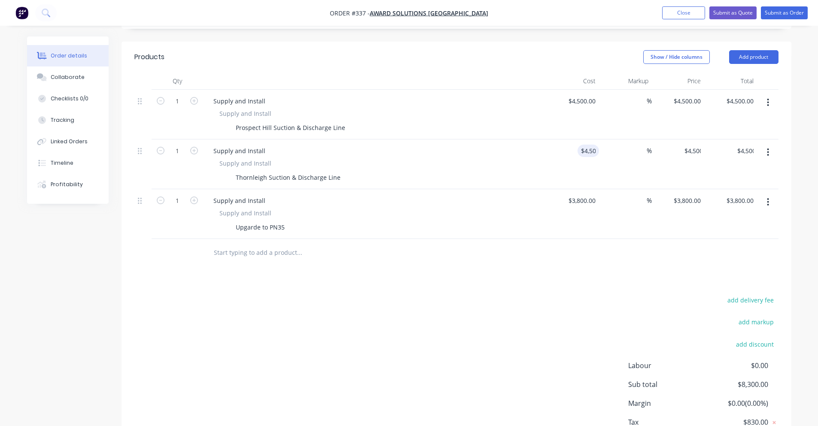
click at [561, 254] on div at bounding box center [456, 253] width 644 height 28
click at [282, 212] on div "Supply and Install" at bounding box center [374, 213] width 311 height 9
click at [289, 222] on div "Upgarde to PN35" at bounding box center [373, 227] width 314 height 12
click at [283, 223] on div "Upgarde to PN35" at bounding box center [260, 227] width 56 height 12
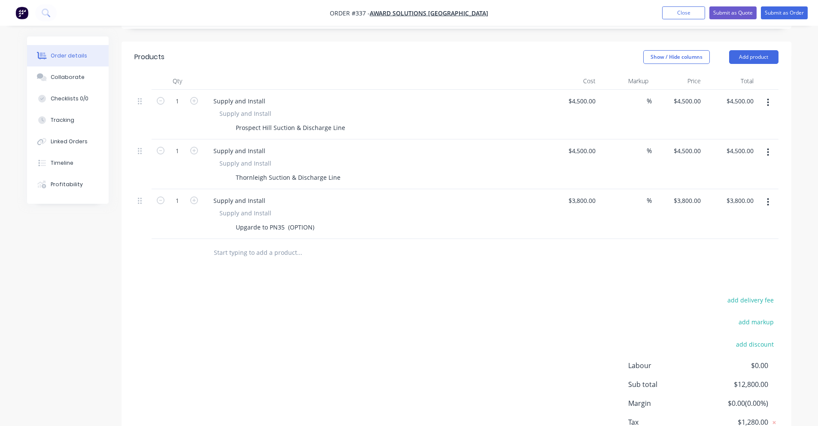
click at [325, 286] on div "Products Show / Hide columns Add product Qty Cost Markup Price Total 1 Supply a…" at bounding box center [457, 258] width 670 height 432
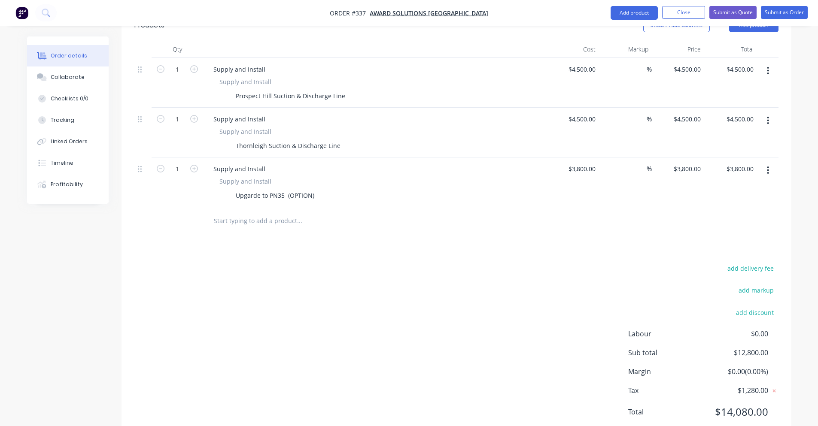
scroll to position [280, 0]
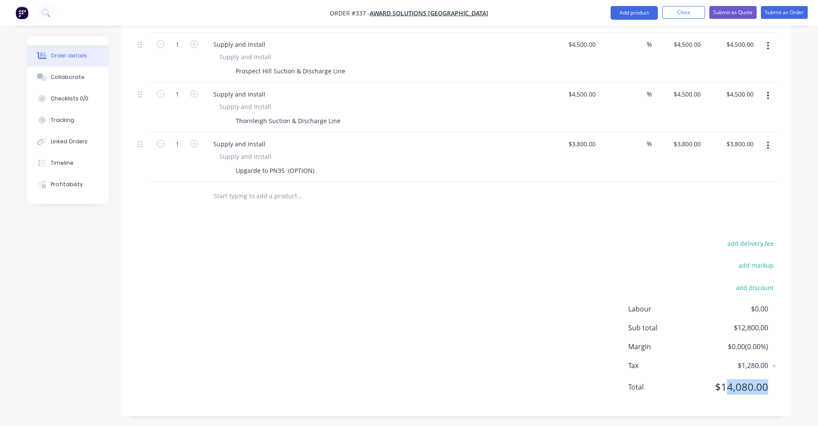
drag, startPoint x: 727, startPoint y: 399, endPoint x: 772, endPoint y: 388, distance: 46.9
click at [772, 388] on div "Labour $0.00 Sub total $12,800.00 Margin $0.00 ( 0.00 %) Tax $1,280.00 Total $1…" at bounding box center [703, 354] width 150 height 100
click at [772, 388] on div "Total $14,080.00" at bounding box center [703, 387] width 150 height 15
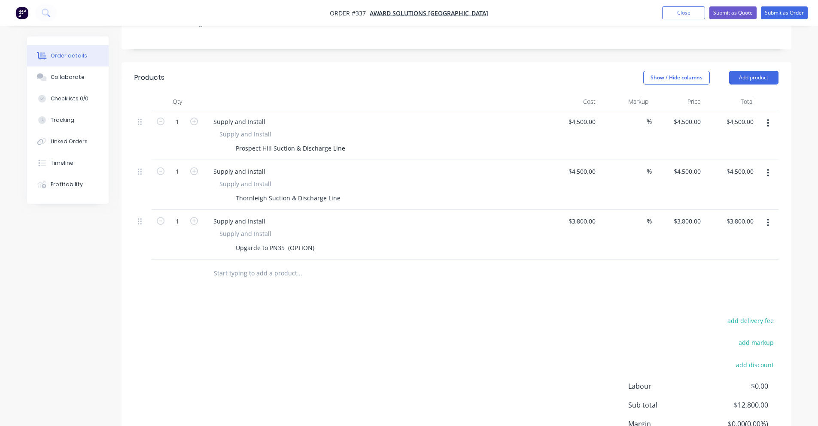
scroll to position [194, 0]
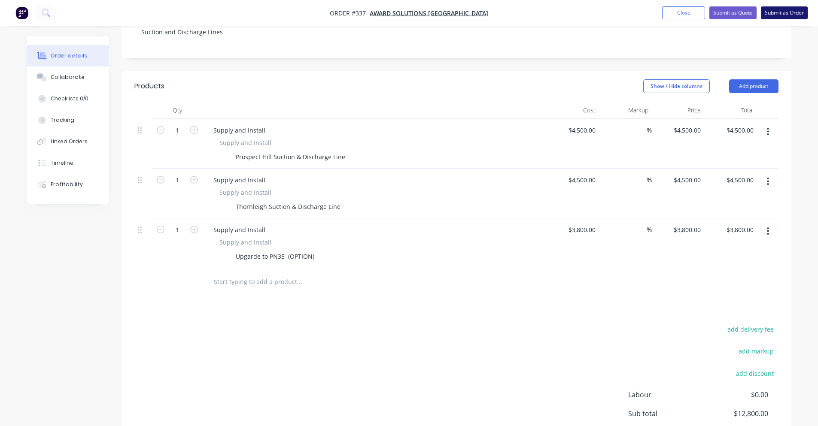
click at [785, 13] on button "Submit as Order" at bounding box center [784, 12] width 47 height 13
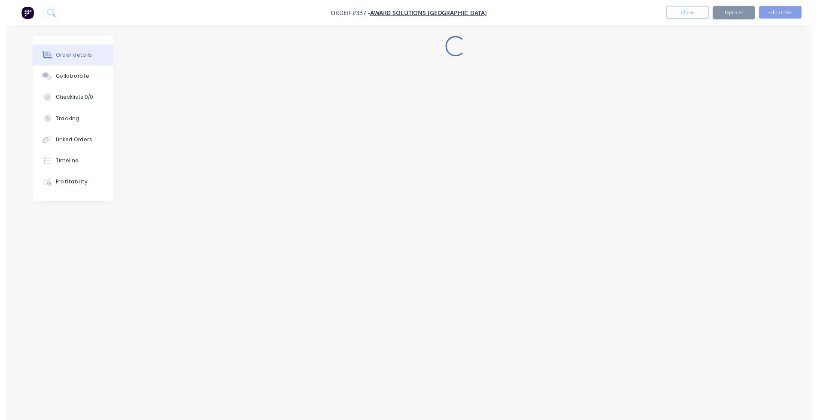
scroll to position [0, 0]
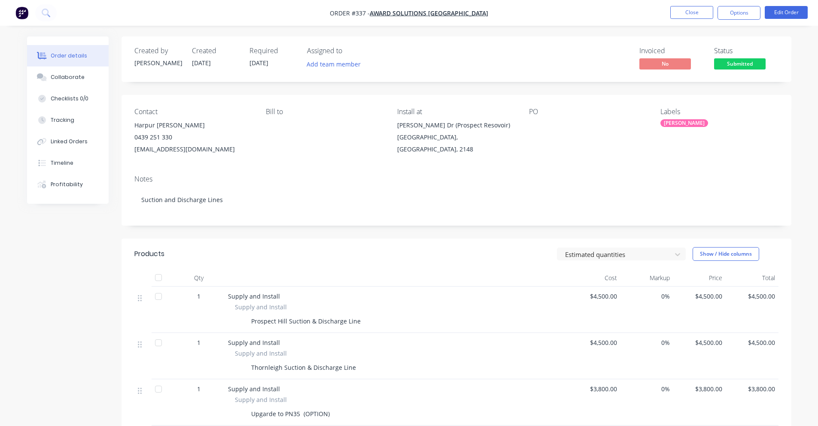
click at [738, 72] on div "Created by [PERSON_NAME] Created [DATE] Required [DATE] Assigned to Add team me…" at bounding box center [457, 60] width 670 height 46
click at [739, 67] on span "Submitted" at bounding box center [740, 63] width 52 height 11
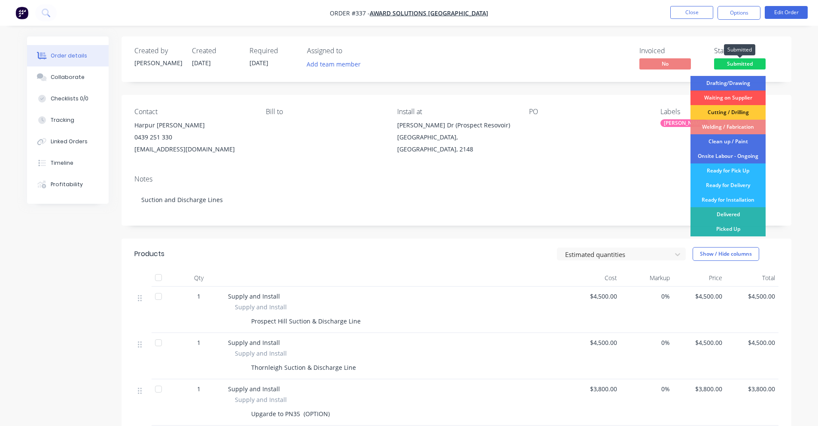
click at [739, 67] on span "Submitted" at bounding box center [740, 63] width 52 height 11
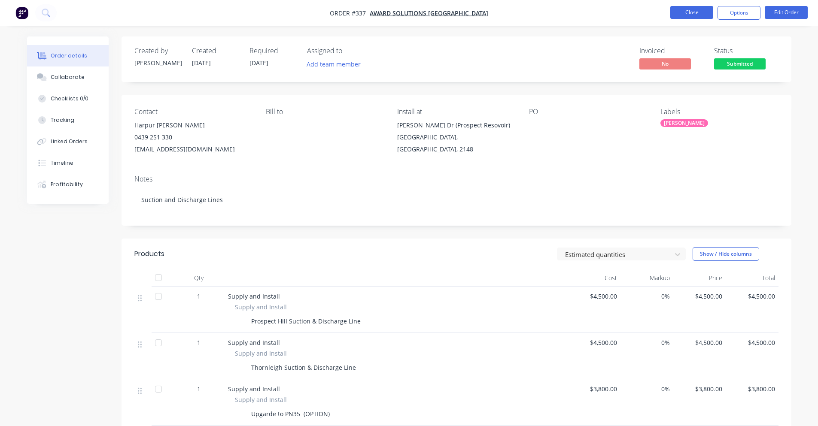
click at [688, 16] on button "Close" at bounding box center [691, 12] width 43 height 13
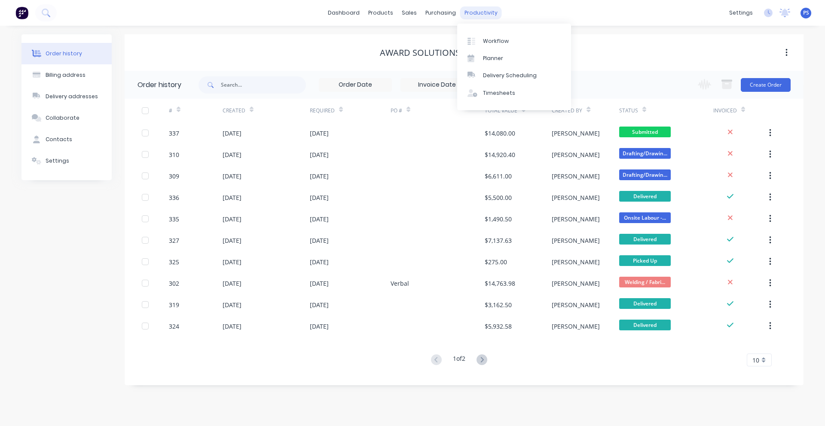
click at [480, 40] on link "Workflow" at bounding box center [514, 40] width 114 height 17
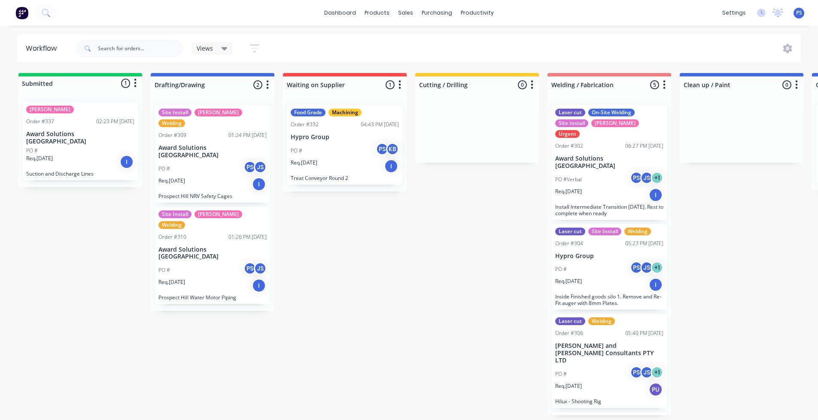
scroll to position [2, 0]
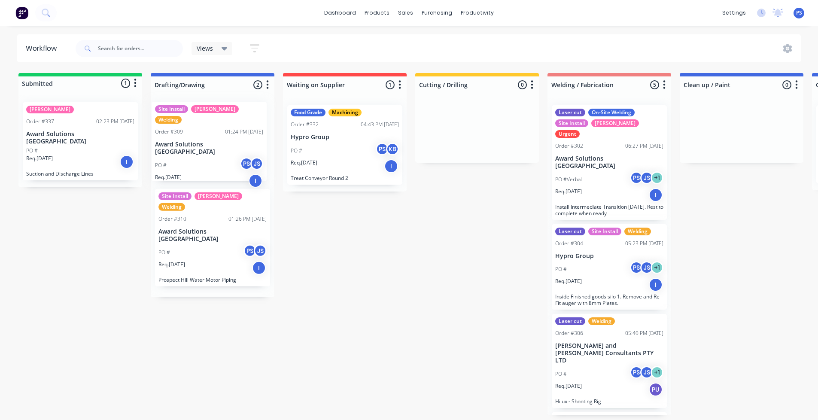
drag, startPoint x: 225, startPoint y: 156, endPoint x: 222, endPoint y: 150, distance: 6.9
click at [222, 150] on div "Site Install SYD WTR Welding Order #309 01:24 PM [DATE] Award Solutions Austral…" at bounding box center [213, 197] width 124 height 199
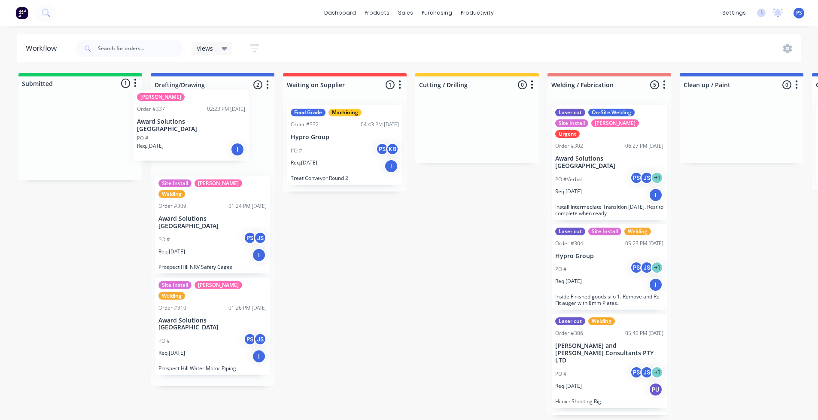
drag, startPoint x: 121, startPoint y: 154, endPoint x: 233, endPoint y: 147, distance: 111.9
click at [233, 147] on div "Submitted 1 Status colour #13CE66 hex #13CE66 Save Cancel Summaries Total order…" at bounding box center [772, 244] width 1557 height 342
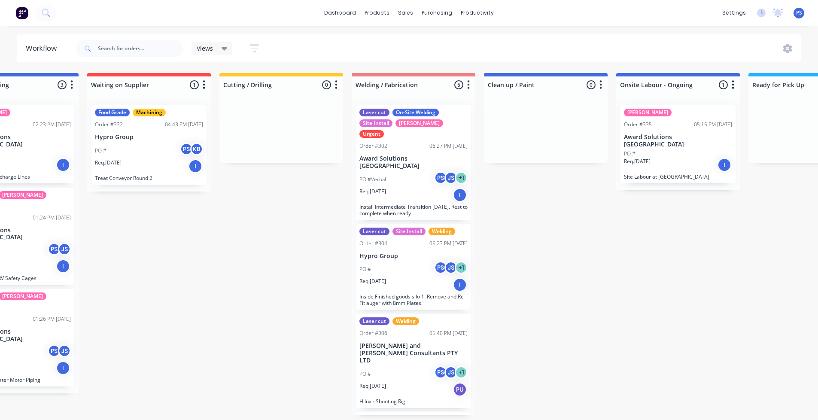
scroll to position [0, 196]
click at [427, 42] on div "Sales Orders" at bounding box center [437, 41] width 35 height 8
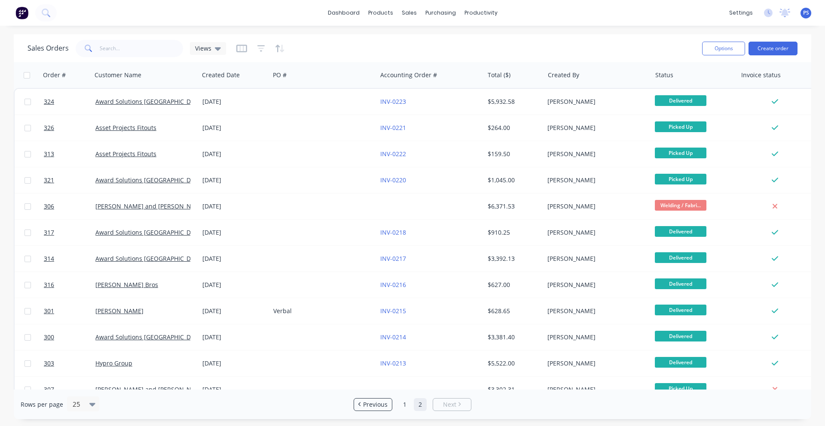
click at [762, 55] on div "Options Create order" at bounding box center [747, 48] width 99 height 21
click at [762, 53] on button "Create order" at bounding box center [772, 49] width 49 height 14
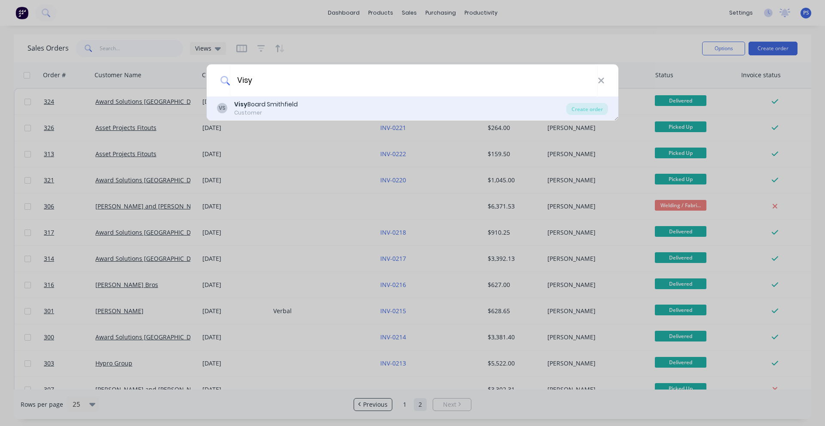
type input "Visy"
click at [273, 102] on div "Visy Board Smithfield" at bounding box center [266, 104] width 64 height 9
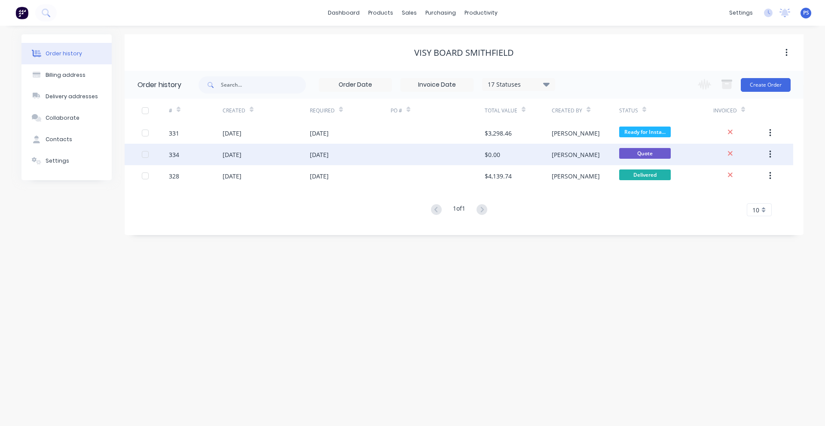
click at [500, 165] on div "$0.00" at bounding box center [517, 154] width 67 height 21
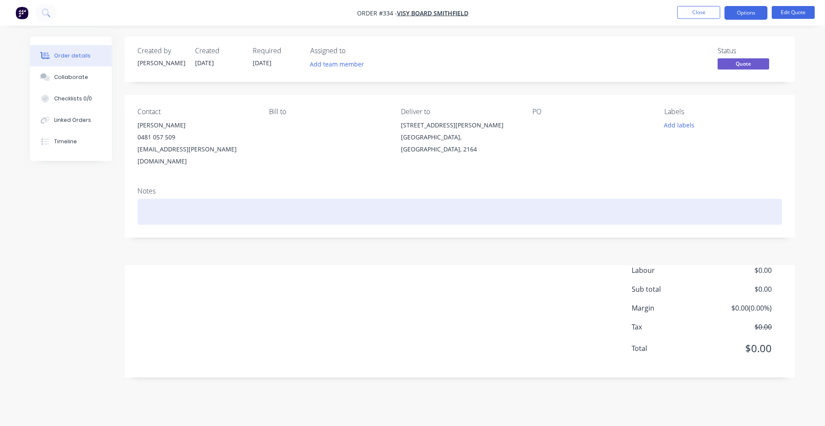
click at [161, 199] on div at bounding box center [459, 212] width 644 height 26
click at [186, 202] on div "Supply off" at bounding box center [459, 212] width 644 height 26
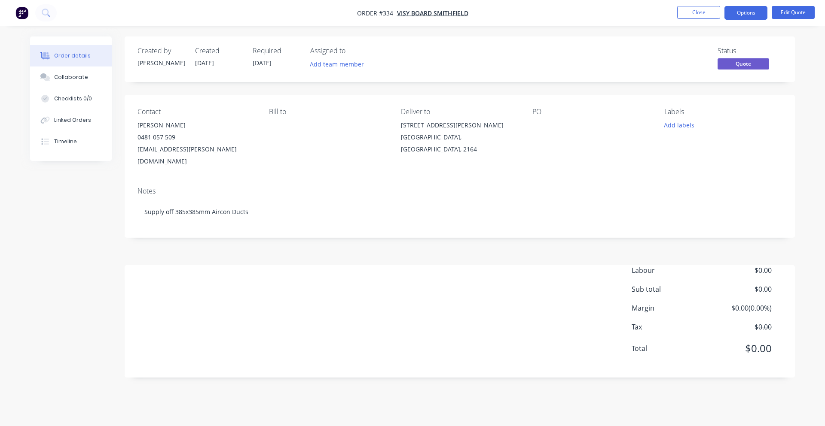
click at [234, 289] on div "Labour $0.00 Sub total $0.00 Margin $0.00 ( 0.00 %) Tax $0.00 Total $0.00" at bounding box center [459, 315] width 644 height 100
click at [793, 12] on button "Edit Quote" at bounding box center [792, 12] width 43 height 13
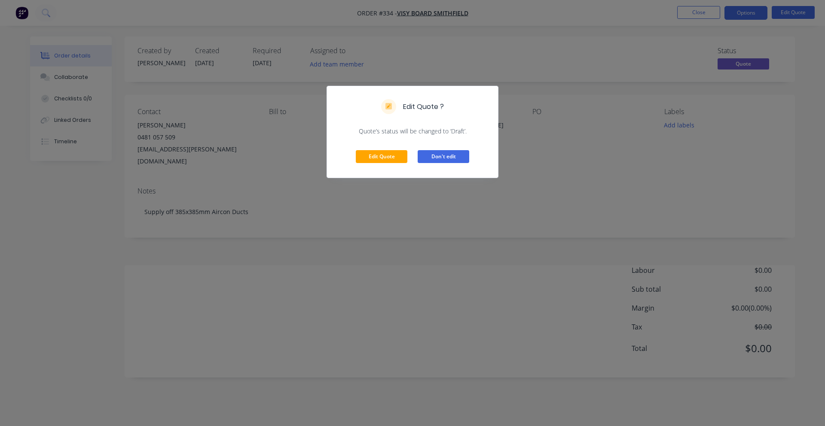
click at [421, 159] on button "Don't edit" at bounding box center [443, 156] width 52 height 13
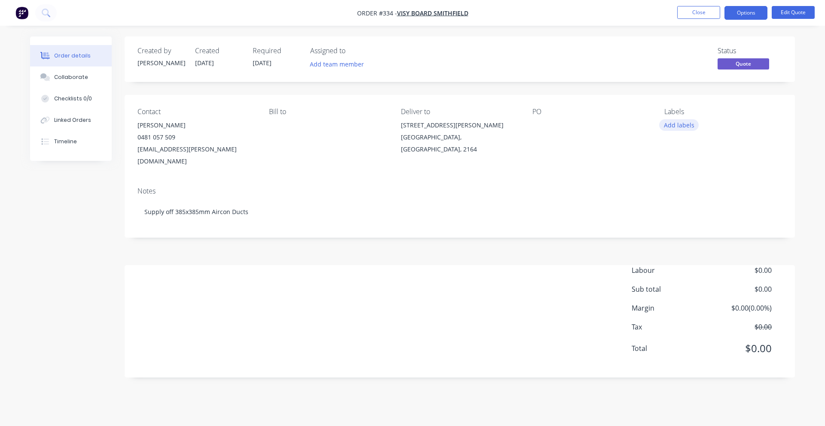
click at [692, 121] on button "Add labels" at bounding box center [679, 125] width 40 height 12
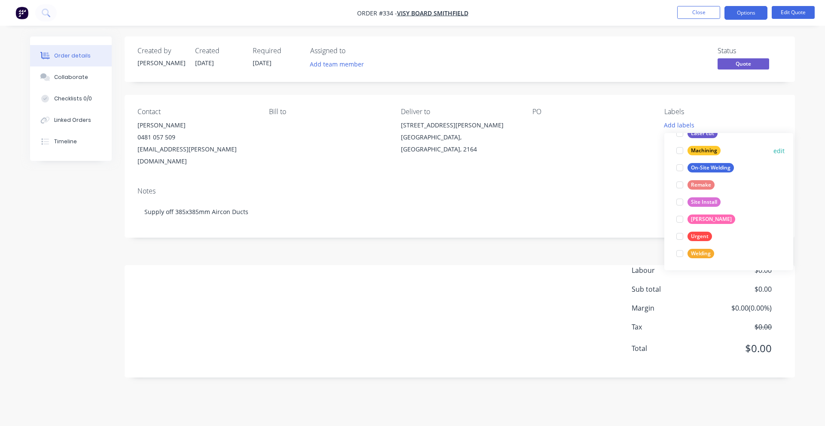
scroll to position [103, 0]
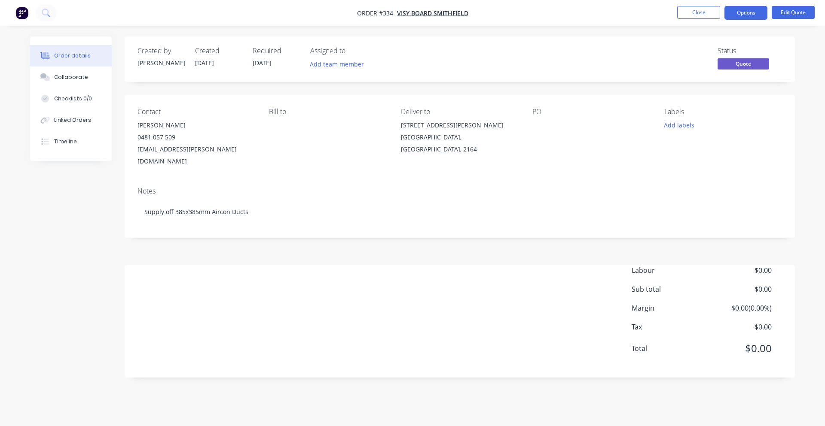
click at [643, 228] on div "Created by [PERSON_NAME] Created [DATE] Required [DATE] Assigned to Add team me…" at bounding box center [460, 207] width 670 height 341
click at [324, 58] on div "Assigned to Add team member" at bounding box center [353, 59] width 86 height 25
click at [324, 61] on button "Add team member" at bounding box center [336, 64] width 63 height 12
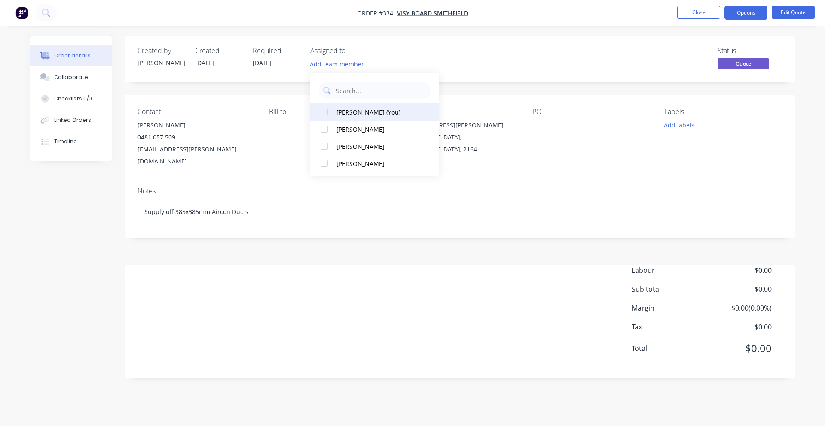
click at [326, 113] on div at bounding box center [324, 112] width 17 height 17
click at [327, 132] on div at bounding box center [324, 129] width 17 height 17
click at [531, 71] on div "Status Quote" at bounding box center [589, 59] width 386 height 25
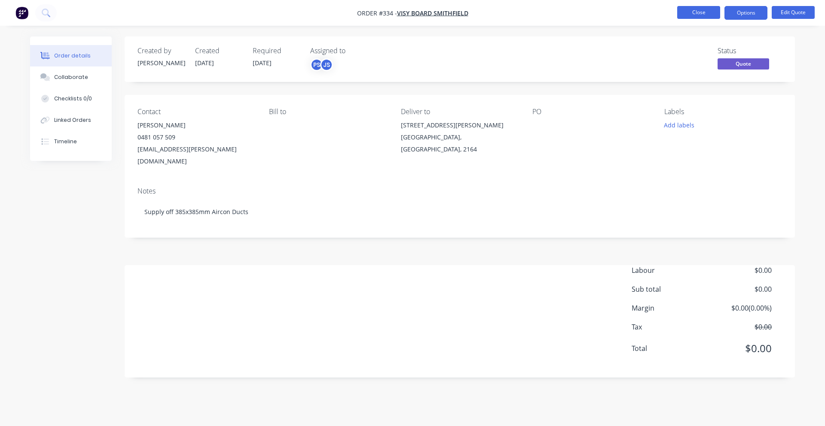
click at [716, 16] on button "Close" at bounding box center [698, 12] width 43 height 13
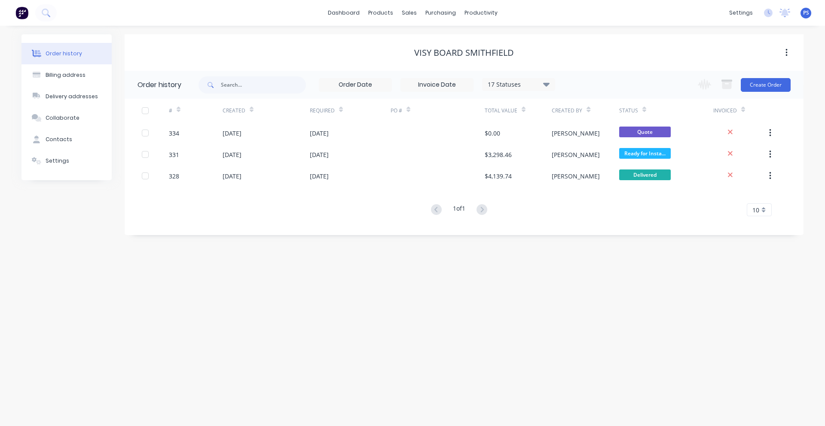
click at [325, 11] on div "dashboard products sales purchasing productivity dashboard products Product Cat…" at bounding box center [412, 13] width 825 height 26
click at [329, 11] on div "dashboard products sales purchasing productivity dashboard products Product Cat…" at bounding box center [412, 13] width 825 height 26
click at [331, 10] on link "dashboard" at bounding box center [343, 12] width 40 height 13
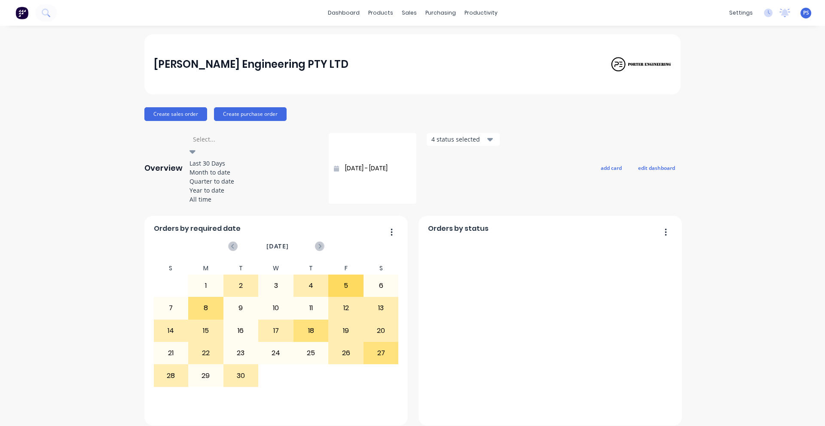
click at [226, 141] on div at bounding box center [254, 139] width 124 height 11
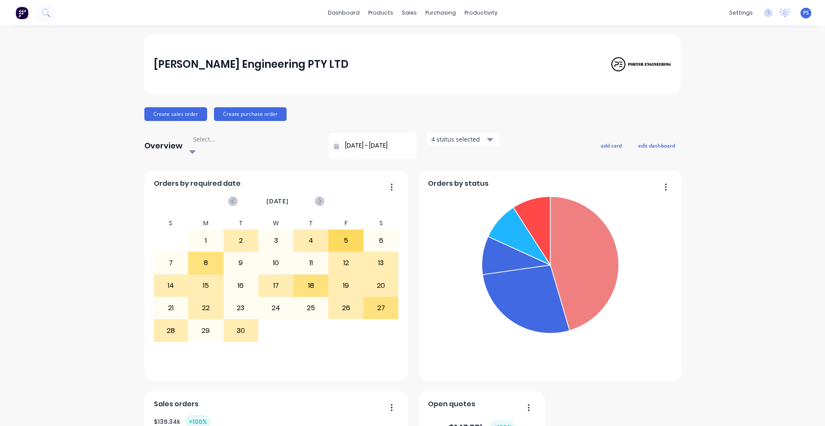
click at [227, 145] on div at bounding box center [254, 139] width 124 height 11
